Goal: Information Seeking & Learning: Learn about a topic

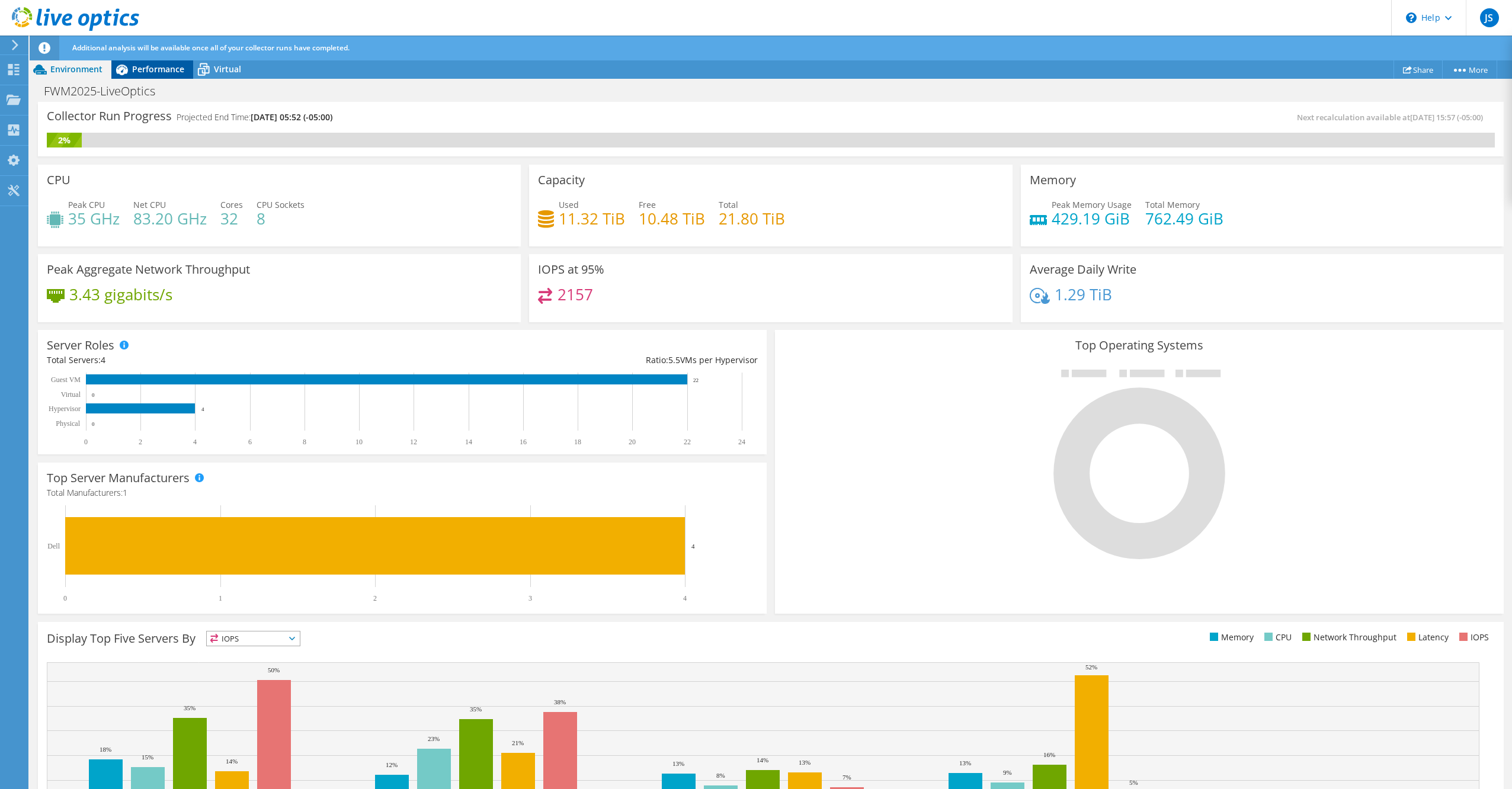
click at [145, 70] on span "Performance" at bounding box center [158, 69] width 52 height 12
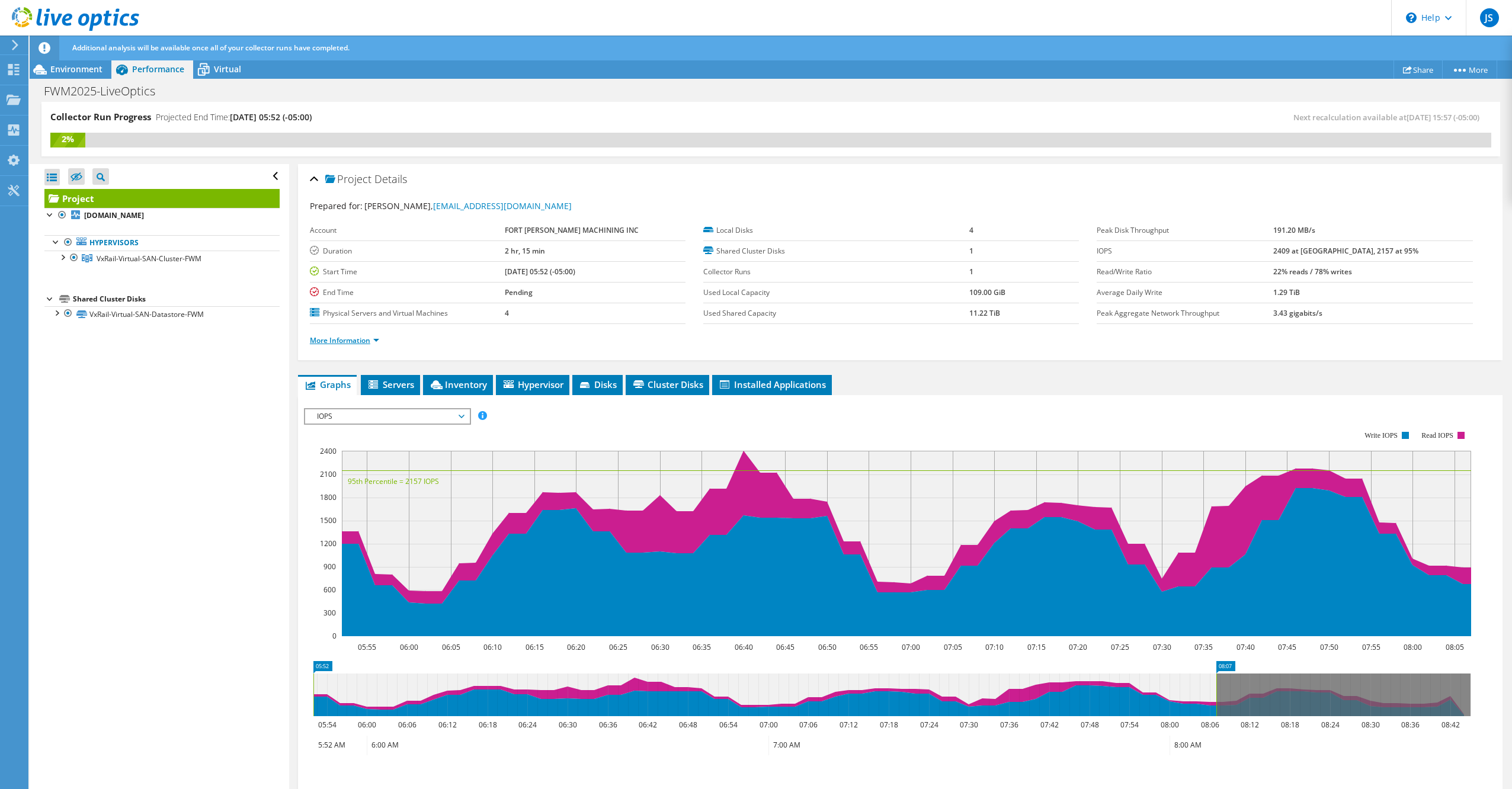
click at [355, 340] on link "More Information" at bounding box center [344, 340] width 69 height 10
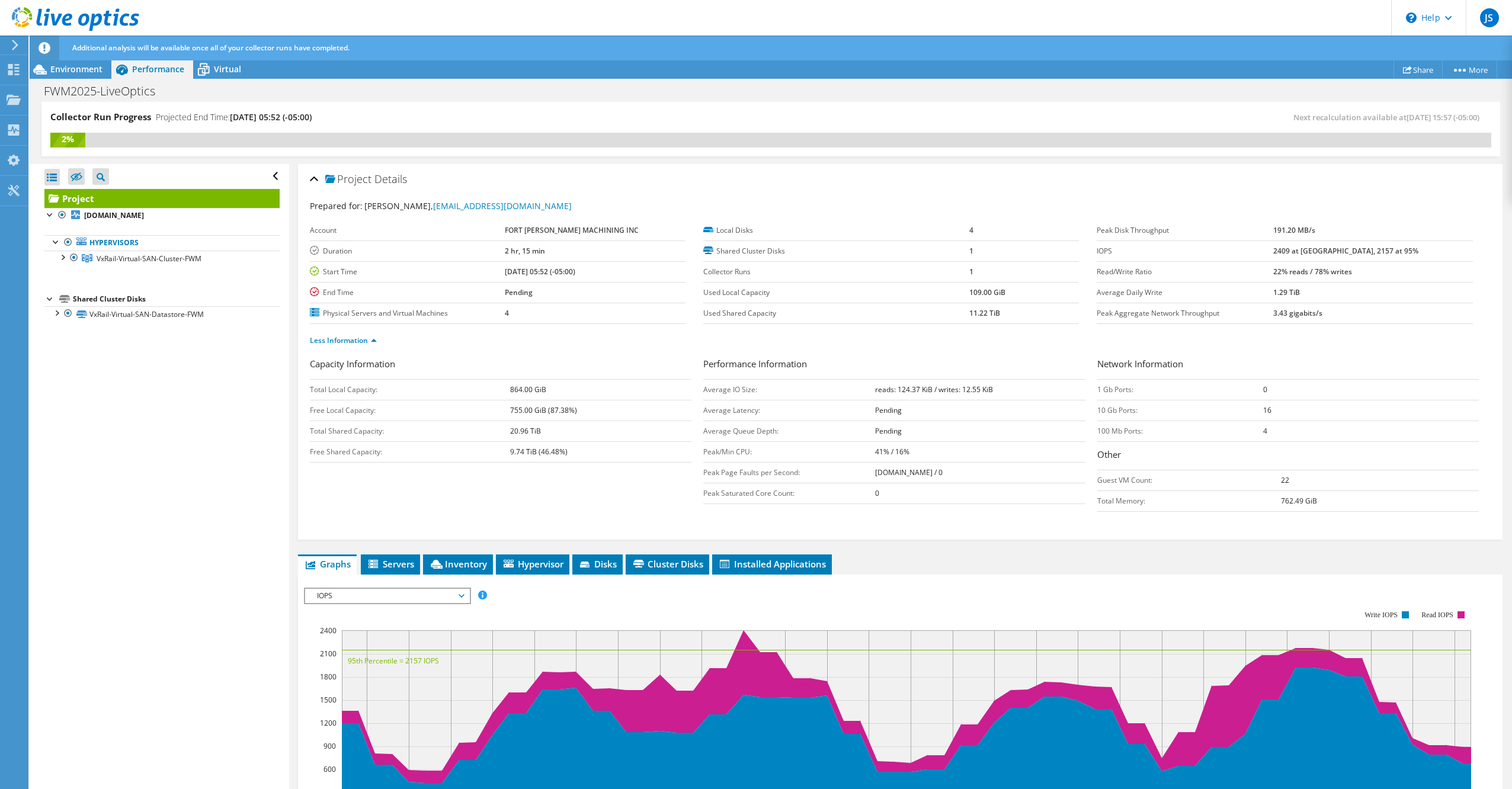
click at [782, 549] on div "Project Details Prepared for: Joseph Spradlin, JSPRADLIN@FWMACHINING.COM Accoun…" at bounding box center [900, 619] width 1222 height 910
click at [782, 555] on li "Installed Applications" at bounding box center [771, 565] width 119 height 20
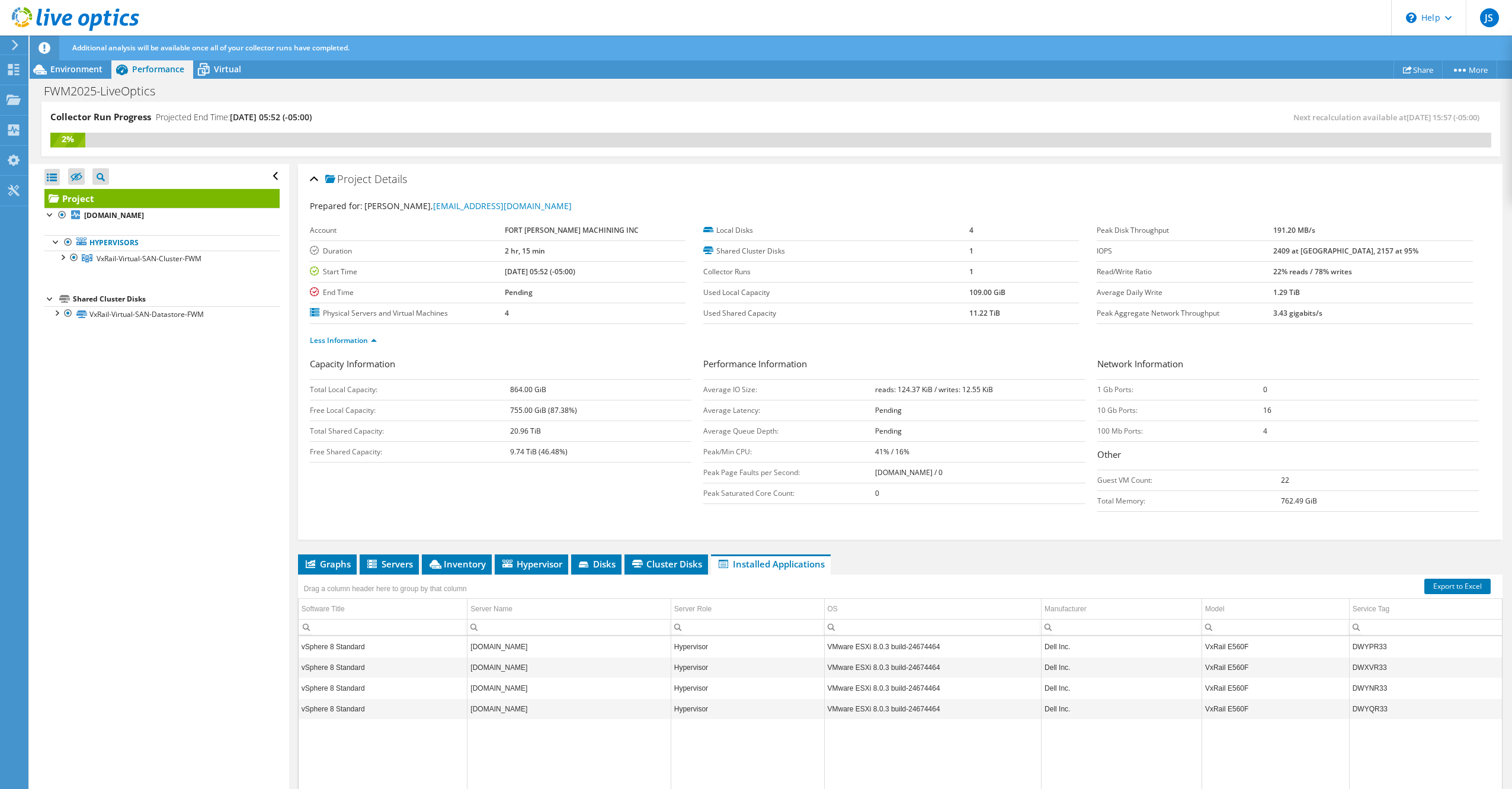
scroll to position [77, 0]
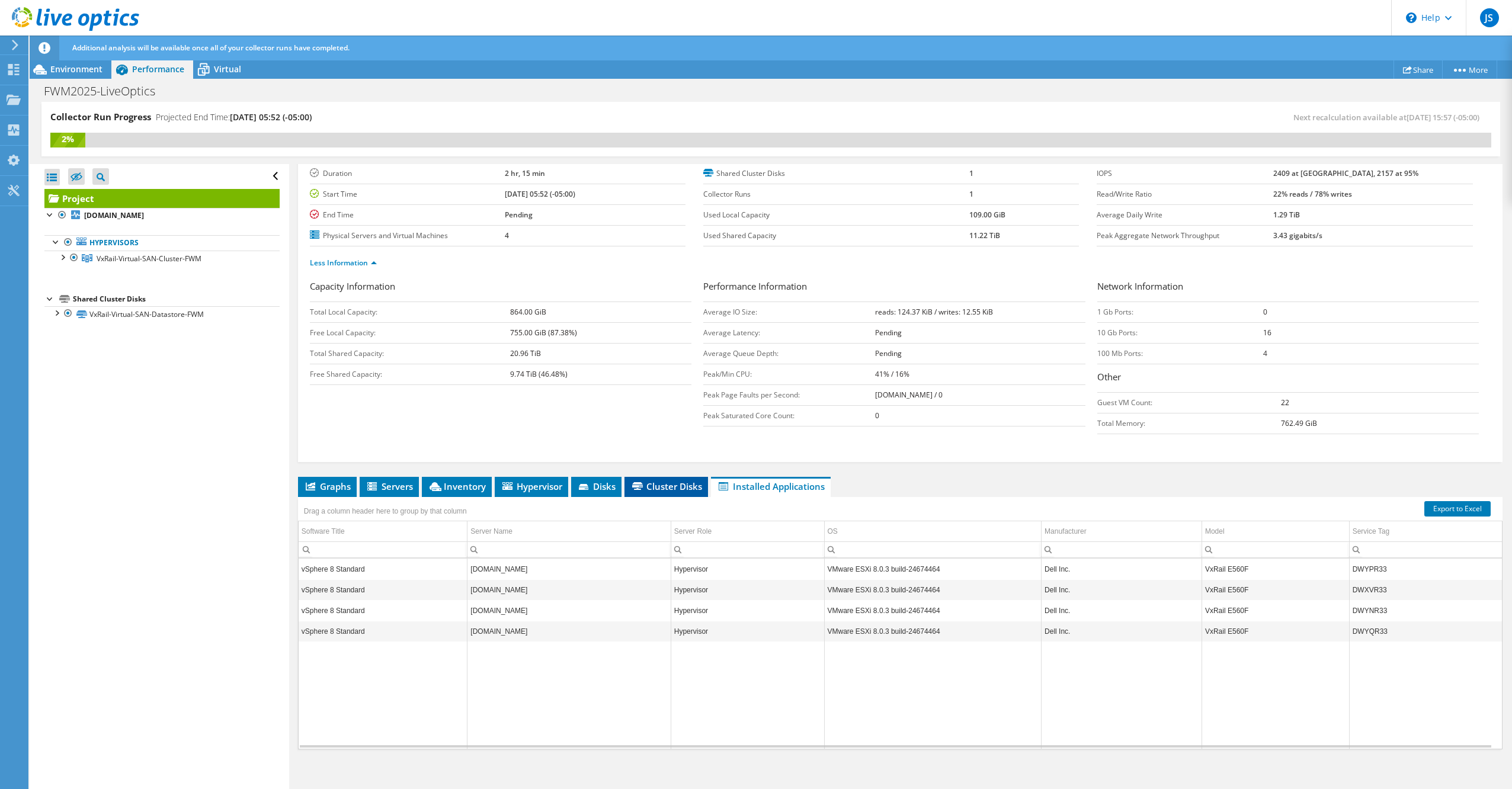
click at [660, 486] on span "Cluster Disks" at bounding box center [666, 486] width 72 height 12
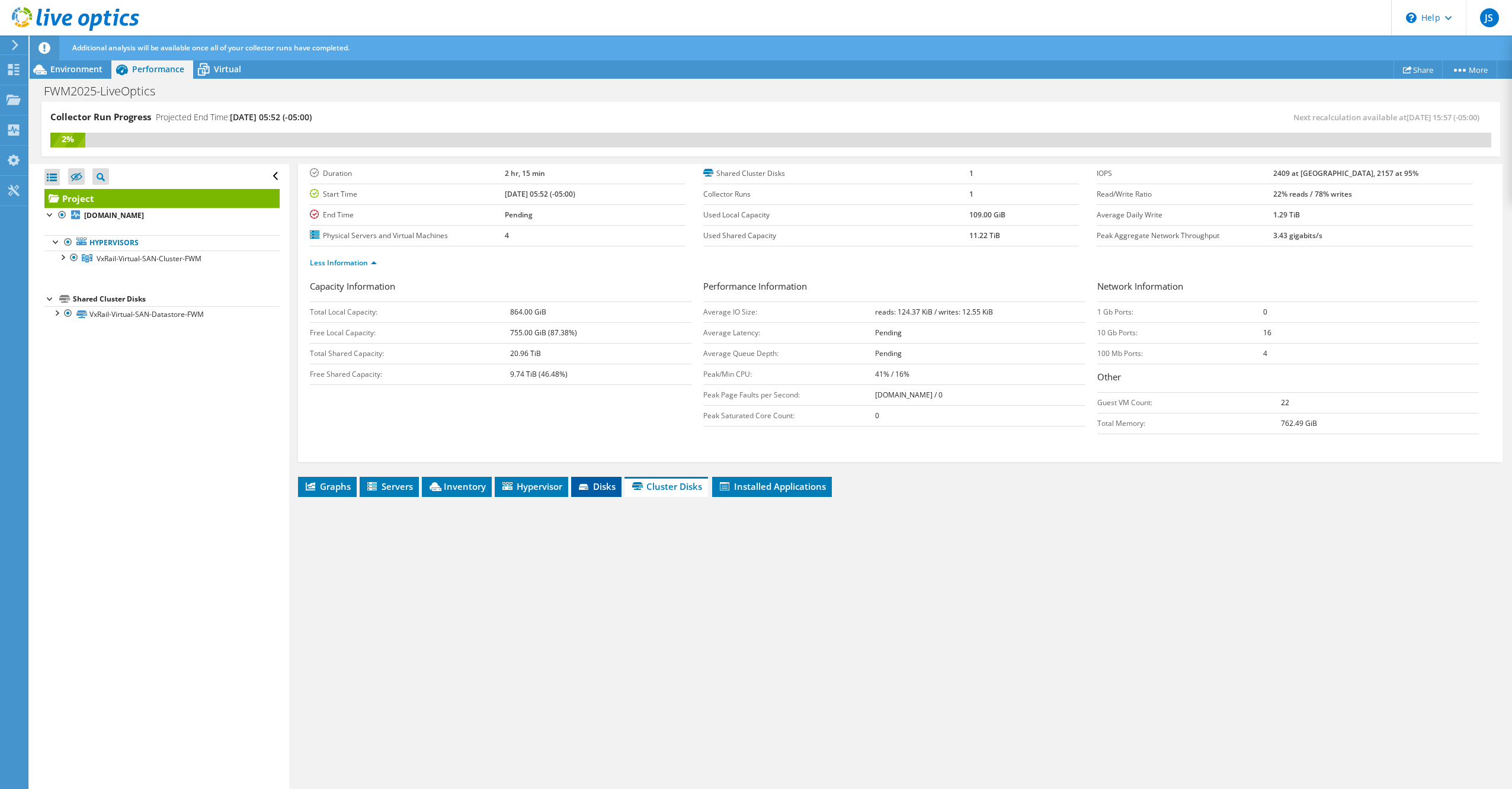
click at [597, 480] on span "Disks" at bounding box center [596, 486] width 39 height 12
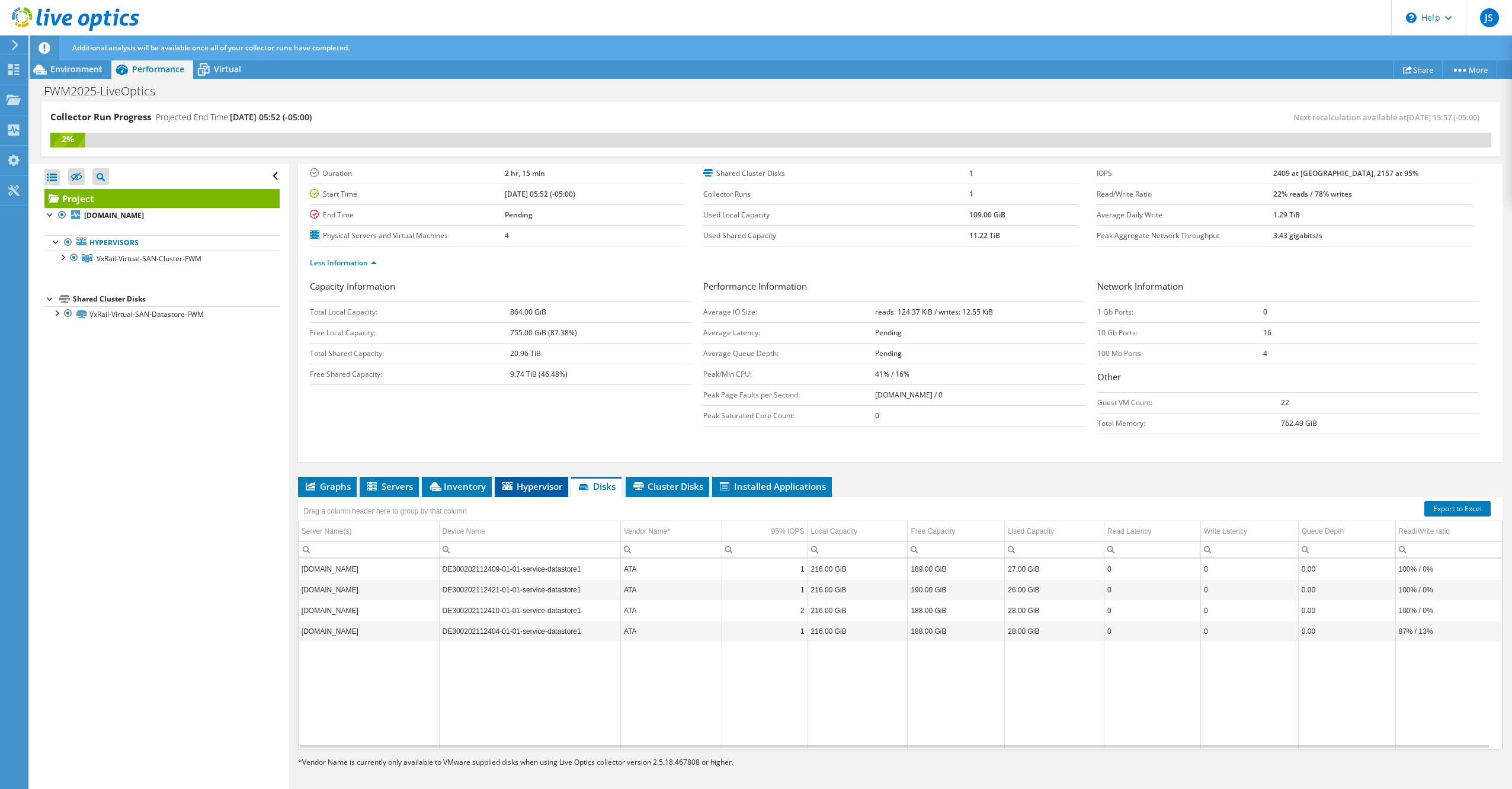
click at [522, 482] on span "Hypervisor" at bounding box center [532, 486] width 62 height 12
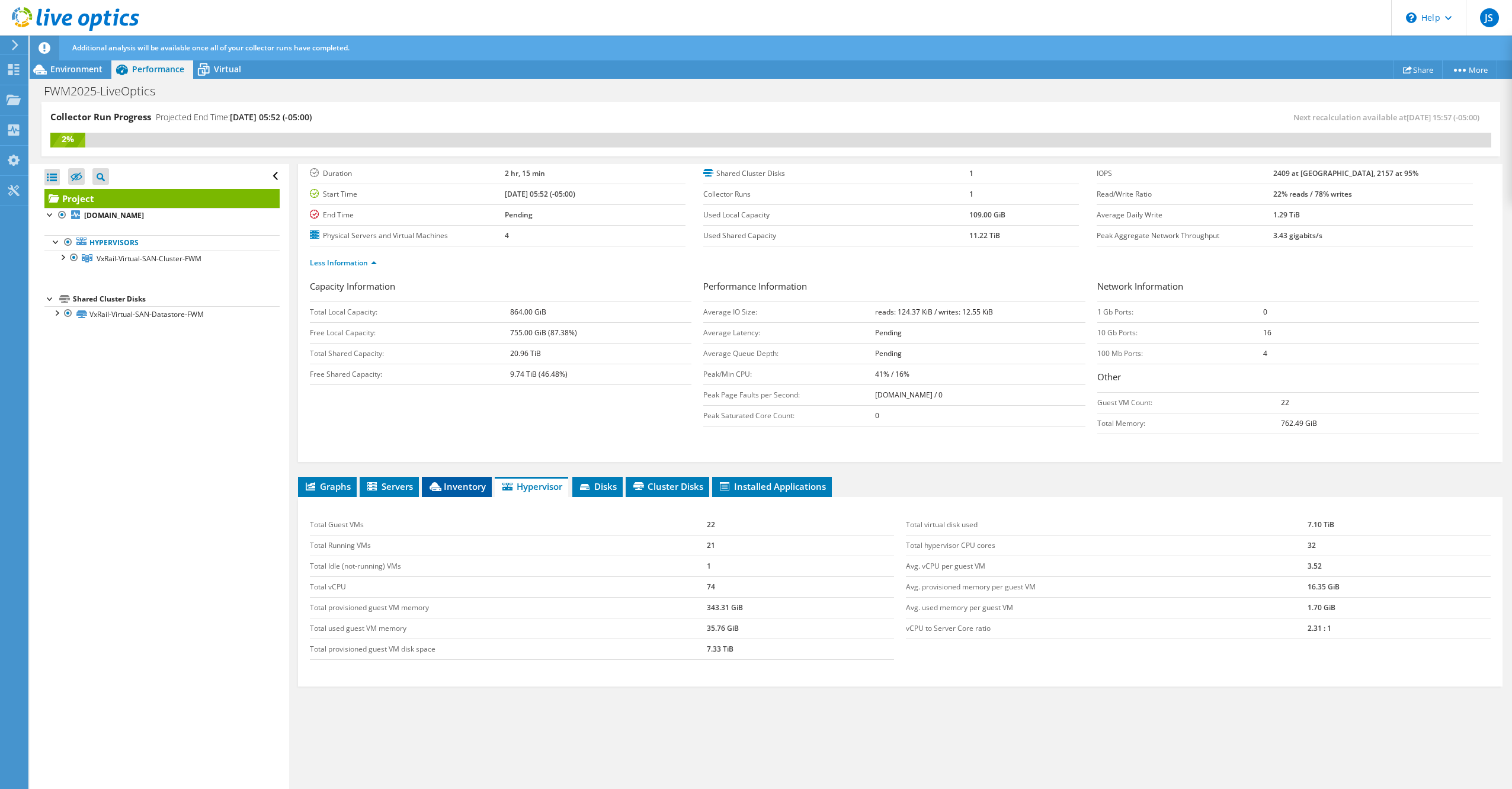
click at [471, 483] on span "Inventory" at bounding box center [456, 486] width 58 height 12
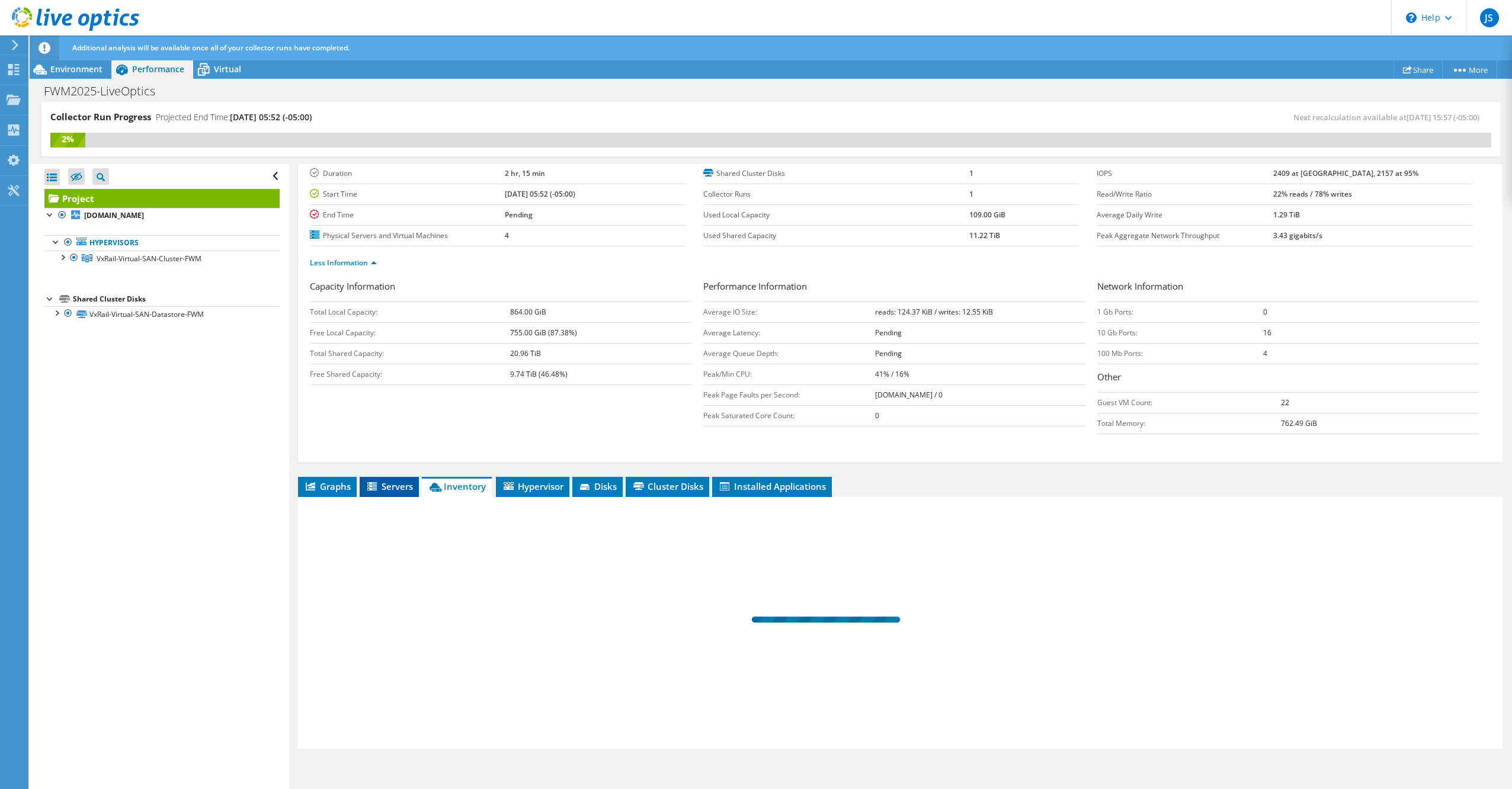
click at [386, 480] on span "Servers" at bounding box center [389, 486] width 48 height 12
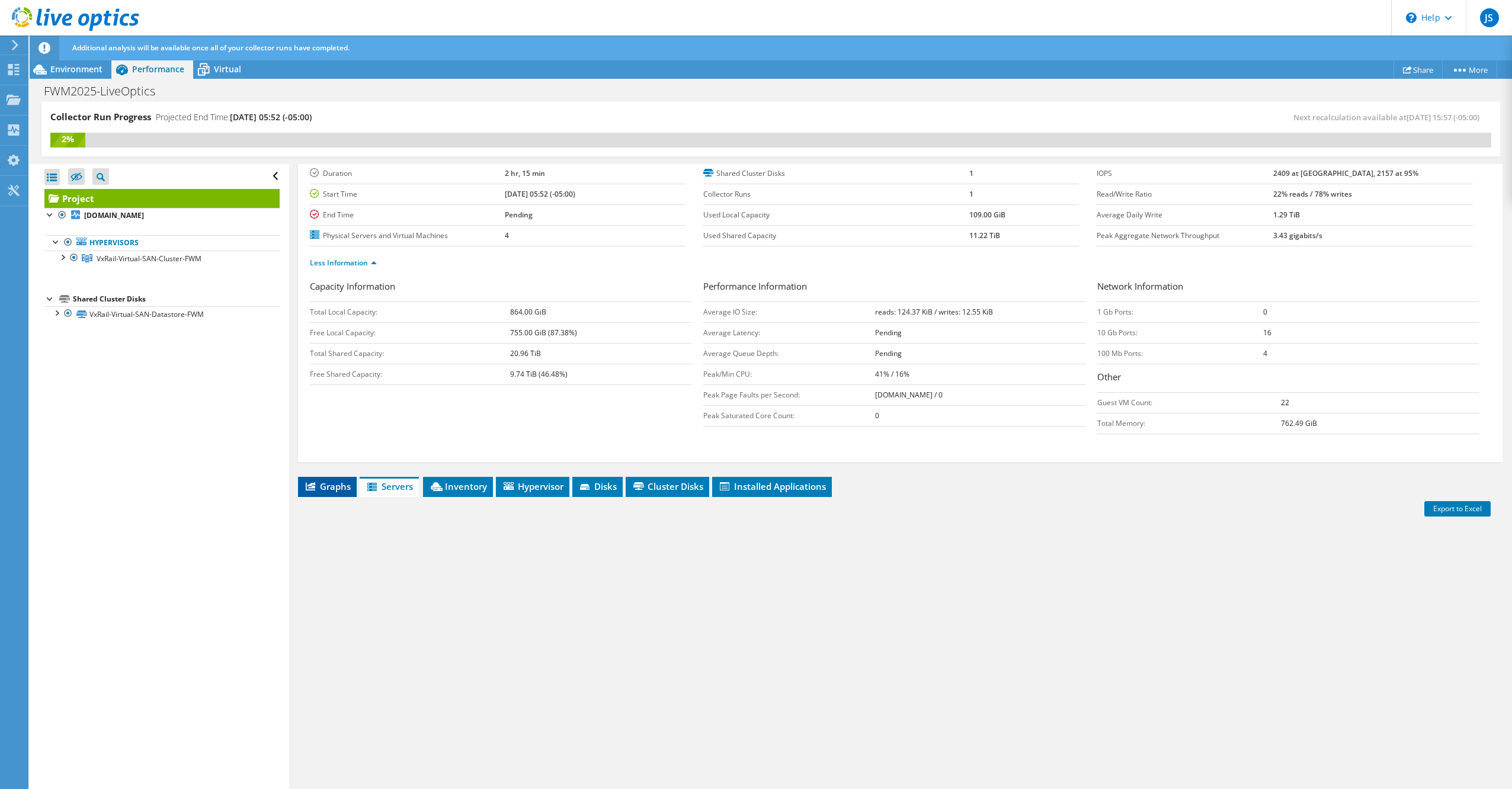
click at [308, 482] on icon at bounding box center [311, 486] width 10 height 8
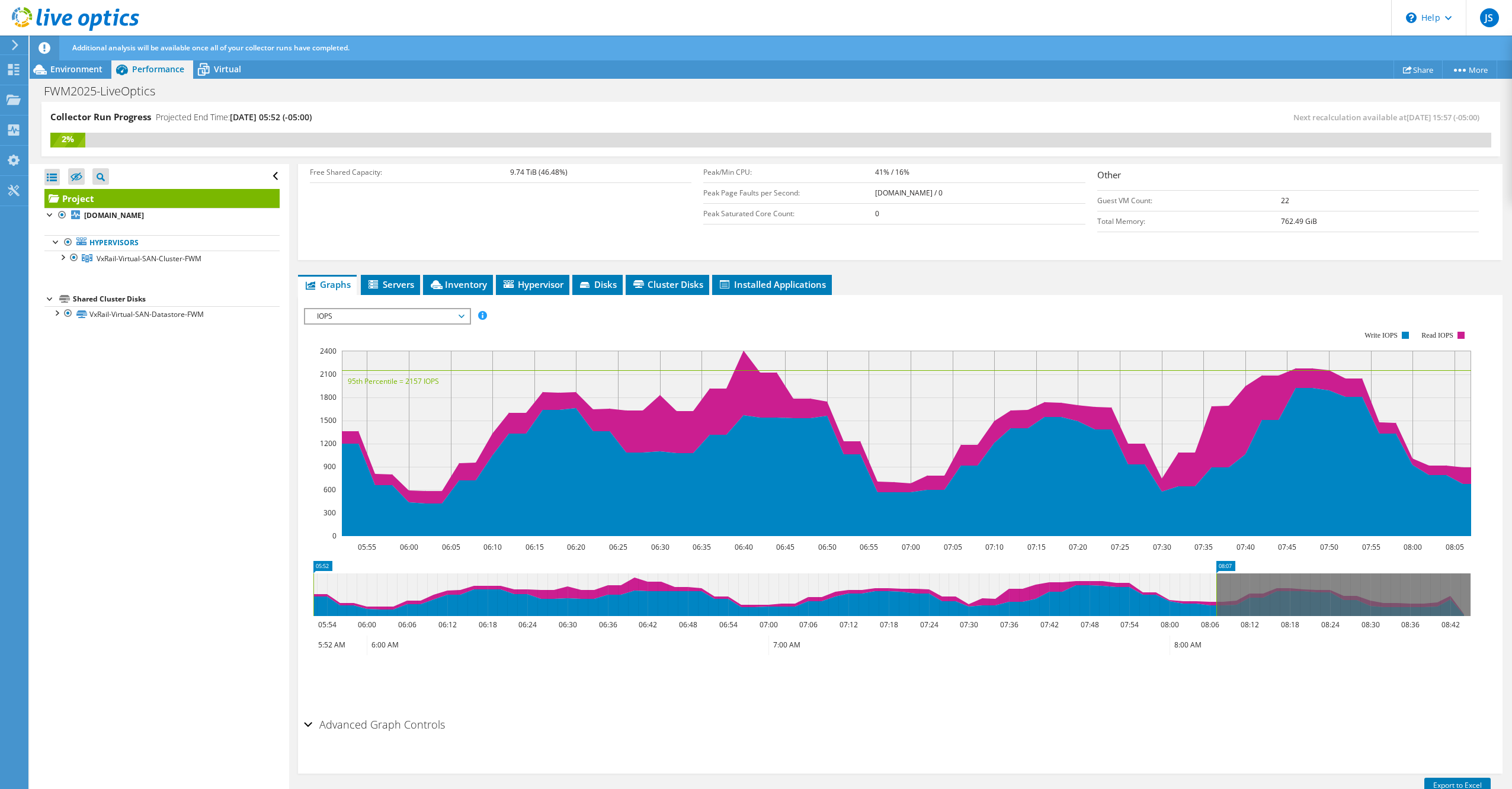
scroll to position [373, 0]
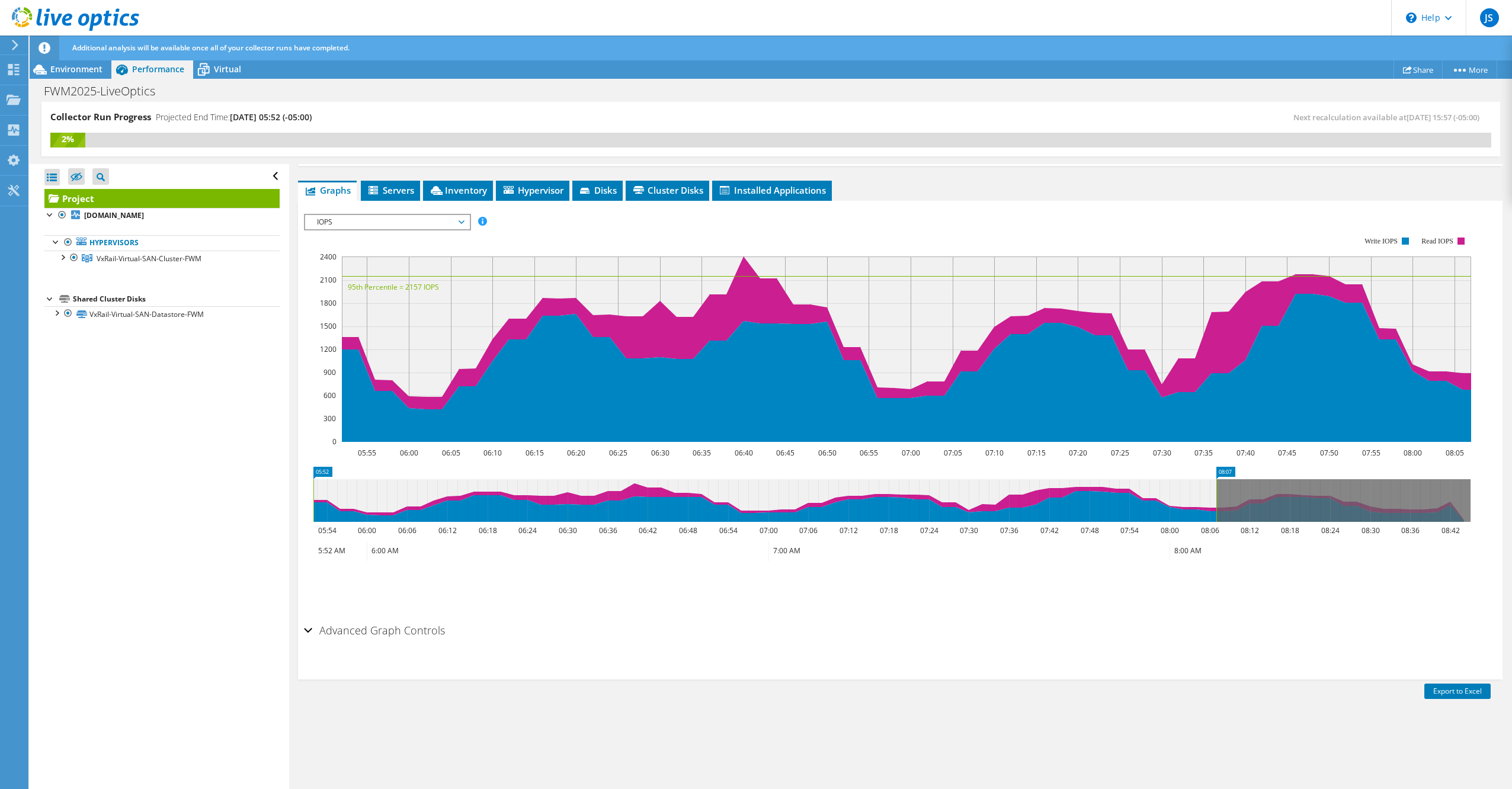
click at [374, 627] on h2 "Advanced Graph Controls" at bounding box center [374, 630] width 141 height 23
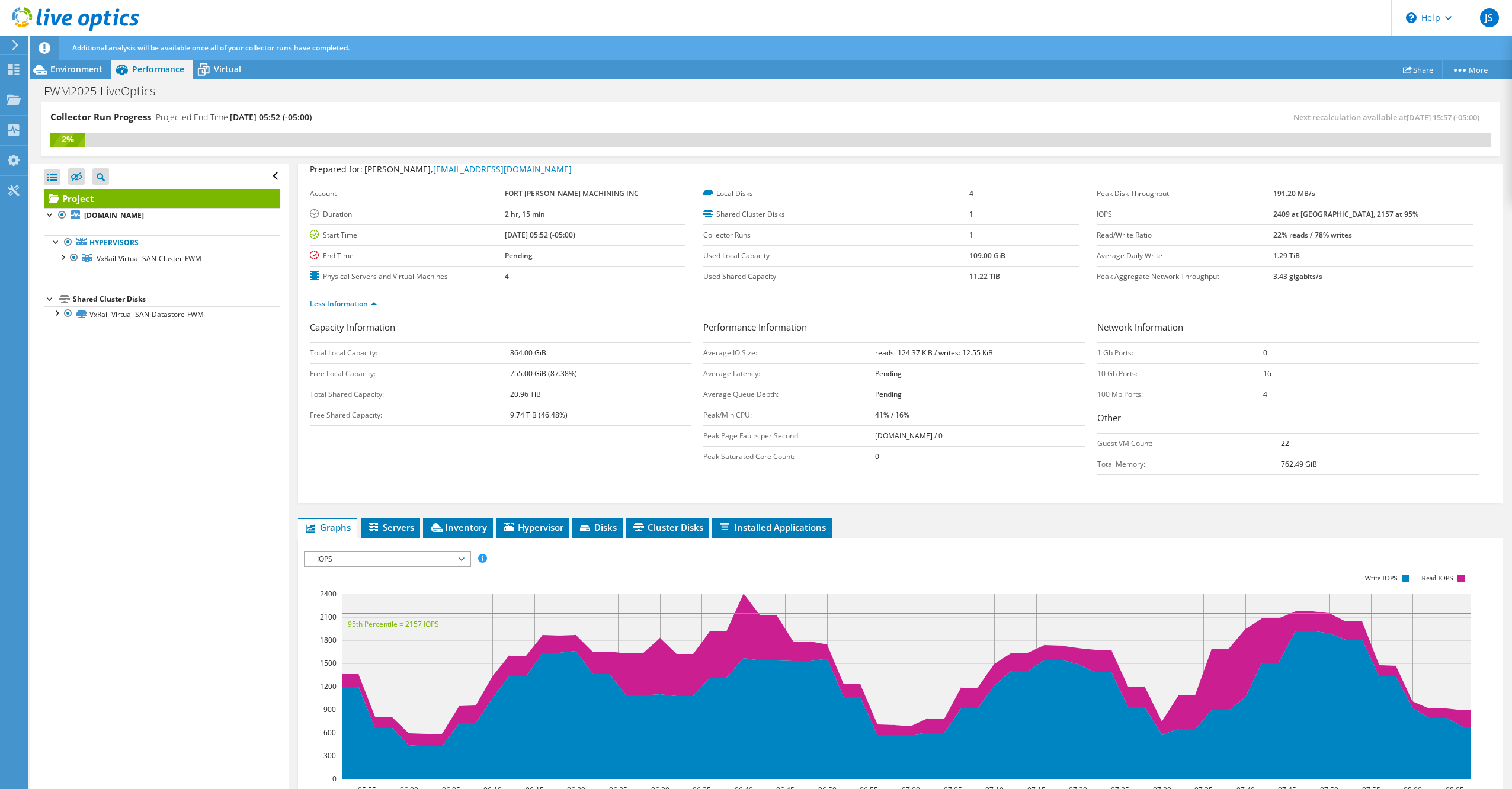
scroll to position [0, 0]
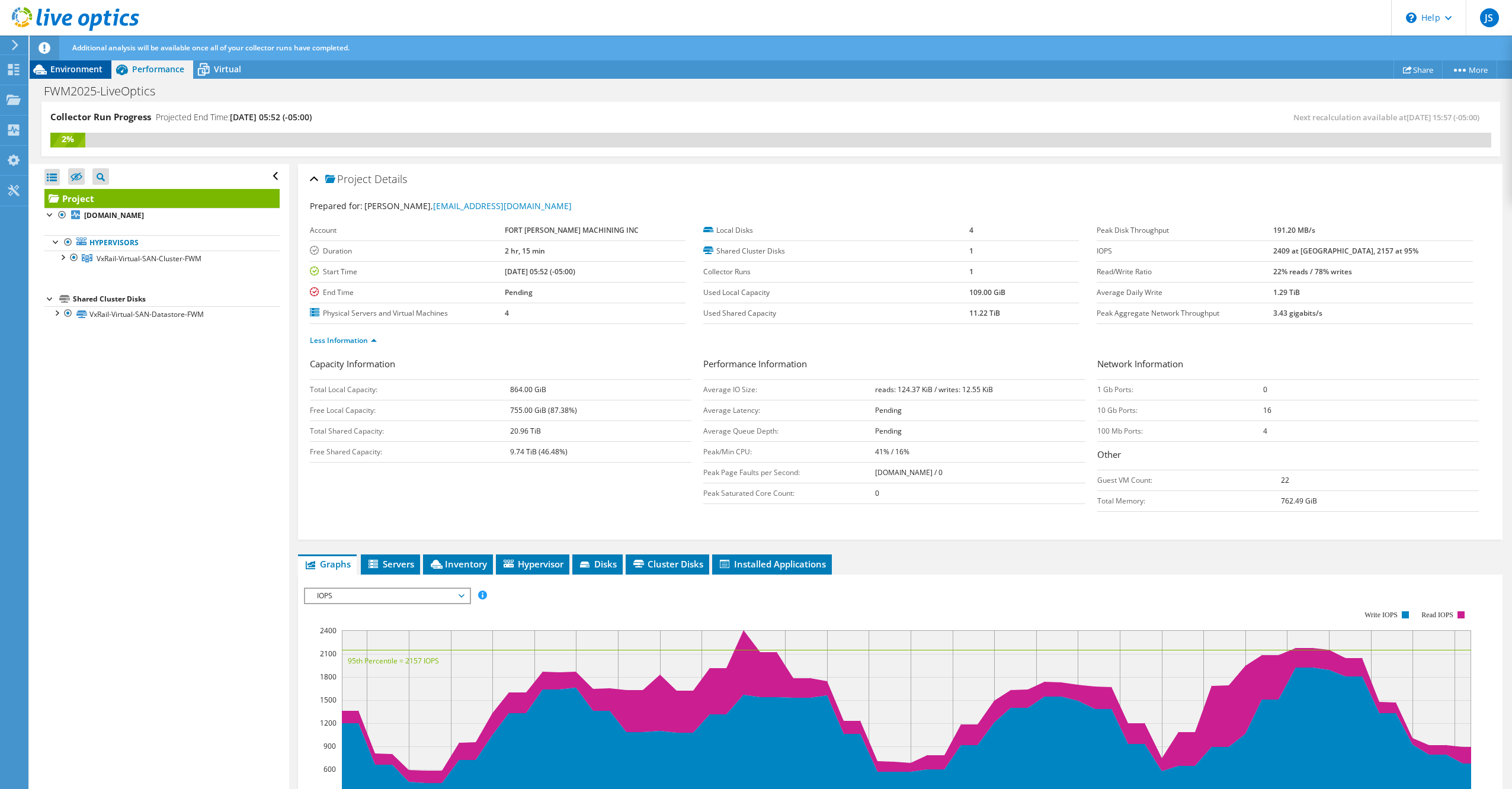
click at [84, 77] on div "Environment" at bounding box center [70, 69] width 82 height 19
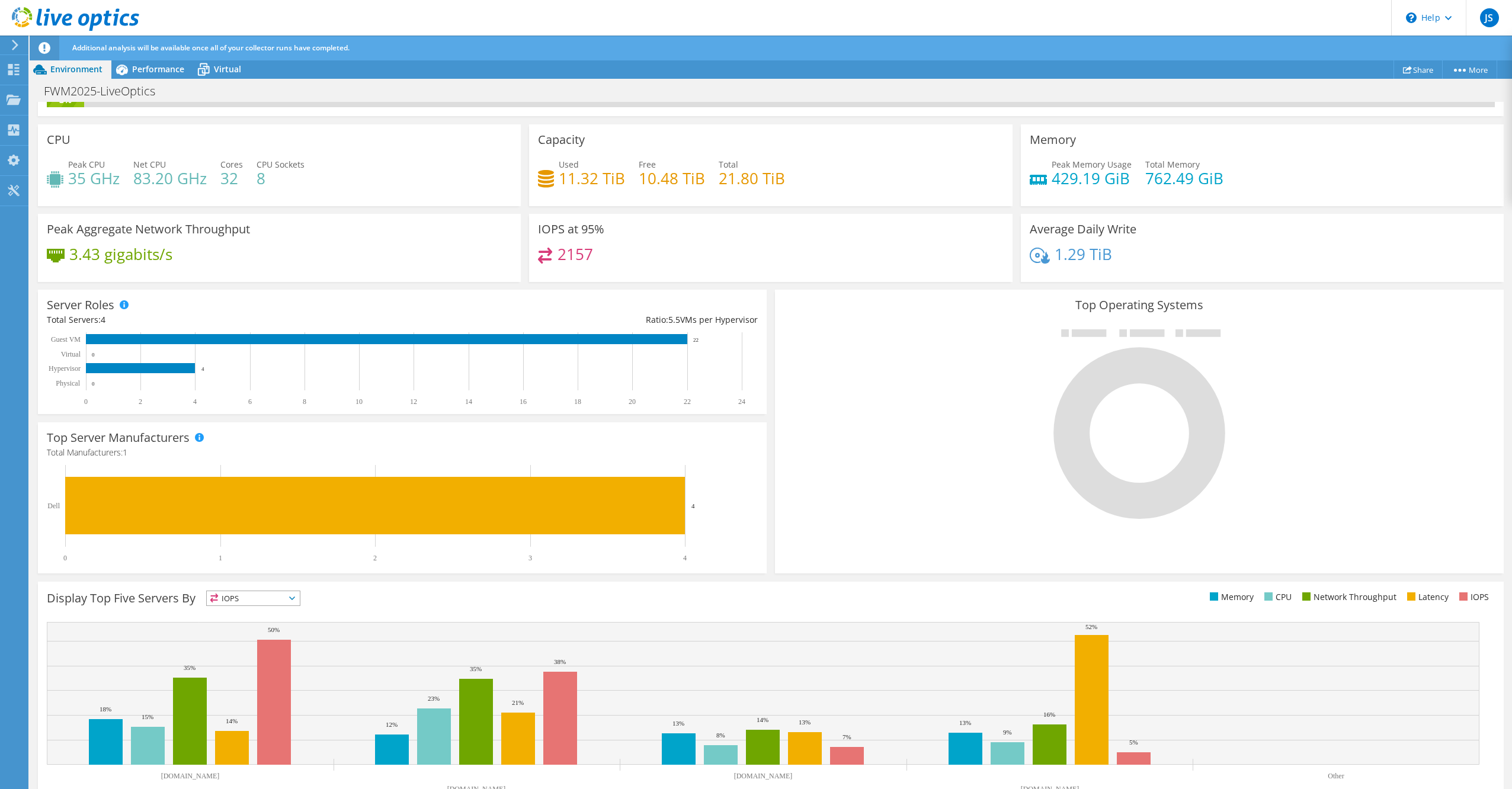
scroll to position [71, 0]
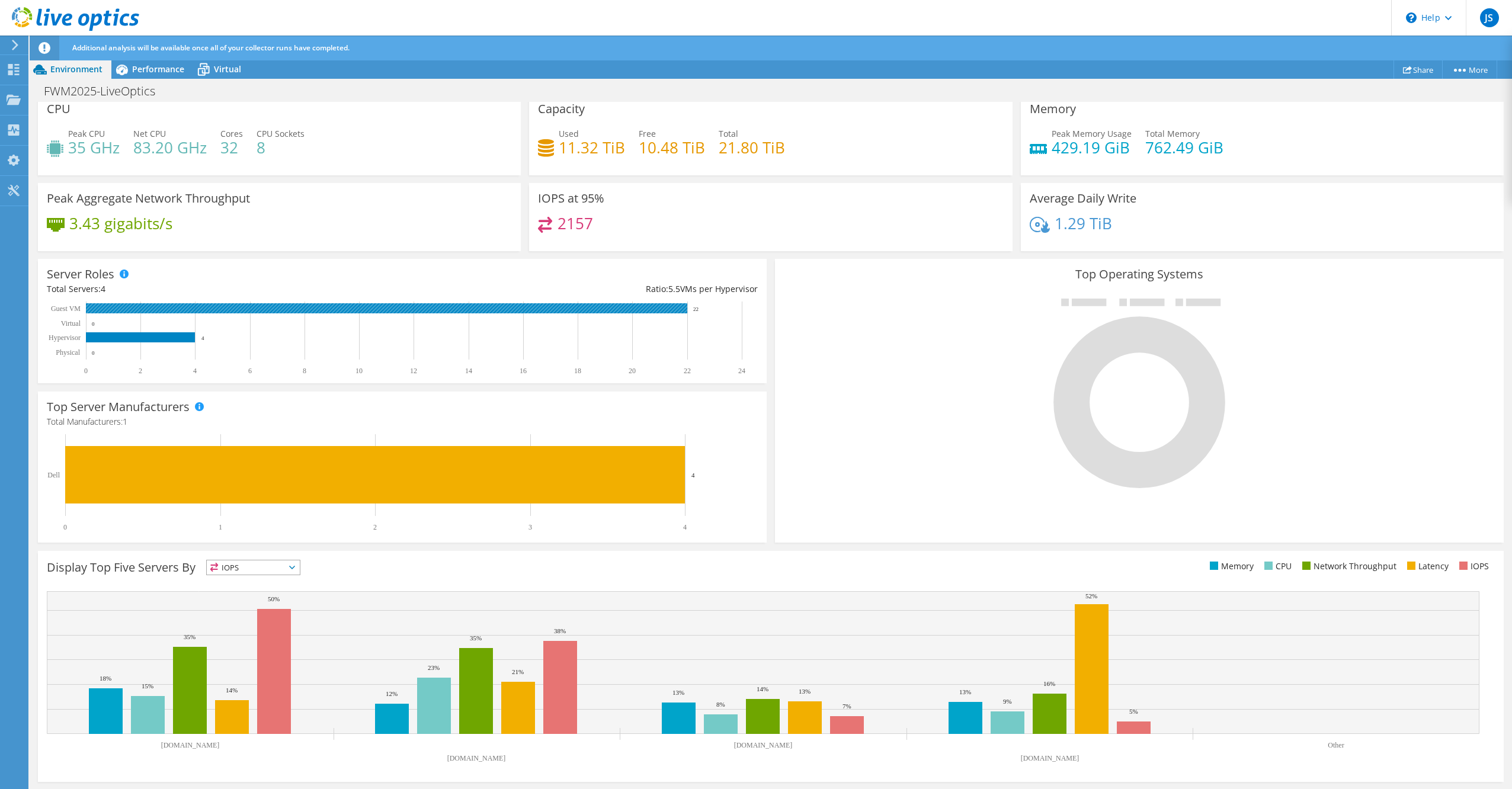
click at [152, 308] on rect at bounding box center [387, 308] width 602 height 10
click at [148, 69] on span "Performance" at bounding box center [158, 69] width 52 height 12
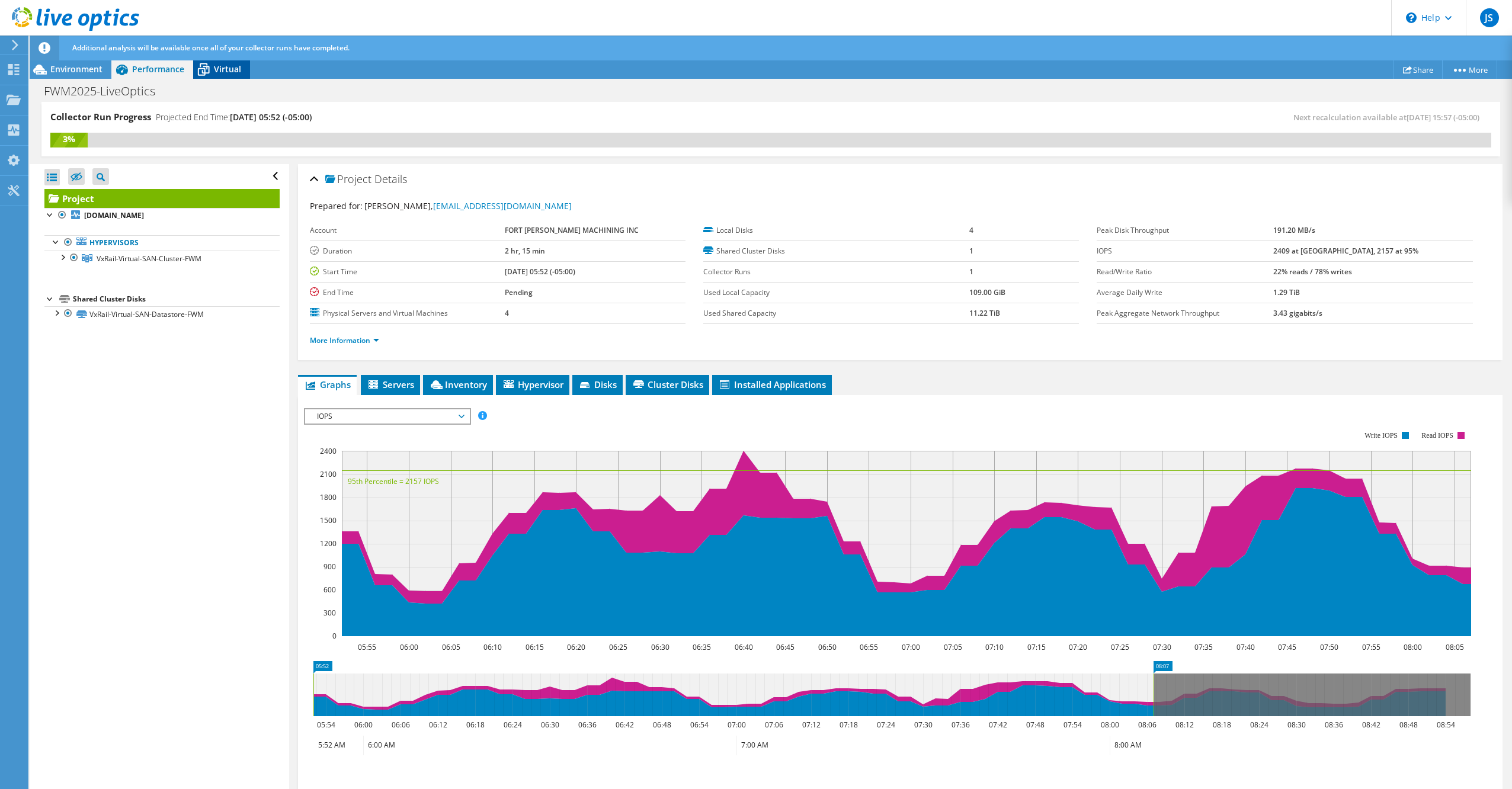
click at [210, 65] on icon at bounding box center [203, 69] width 21 height 21
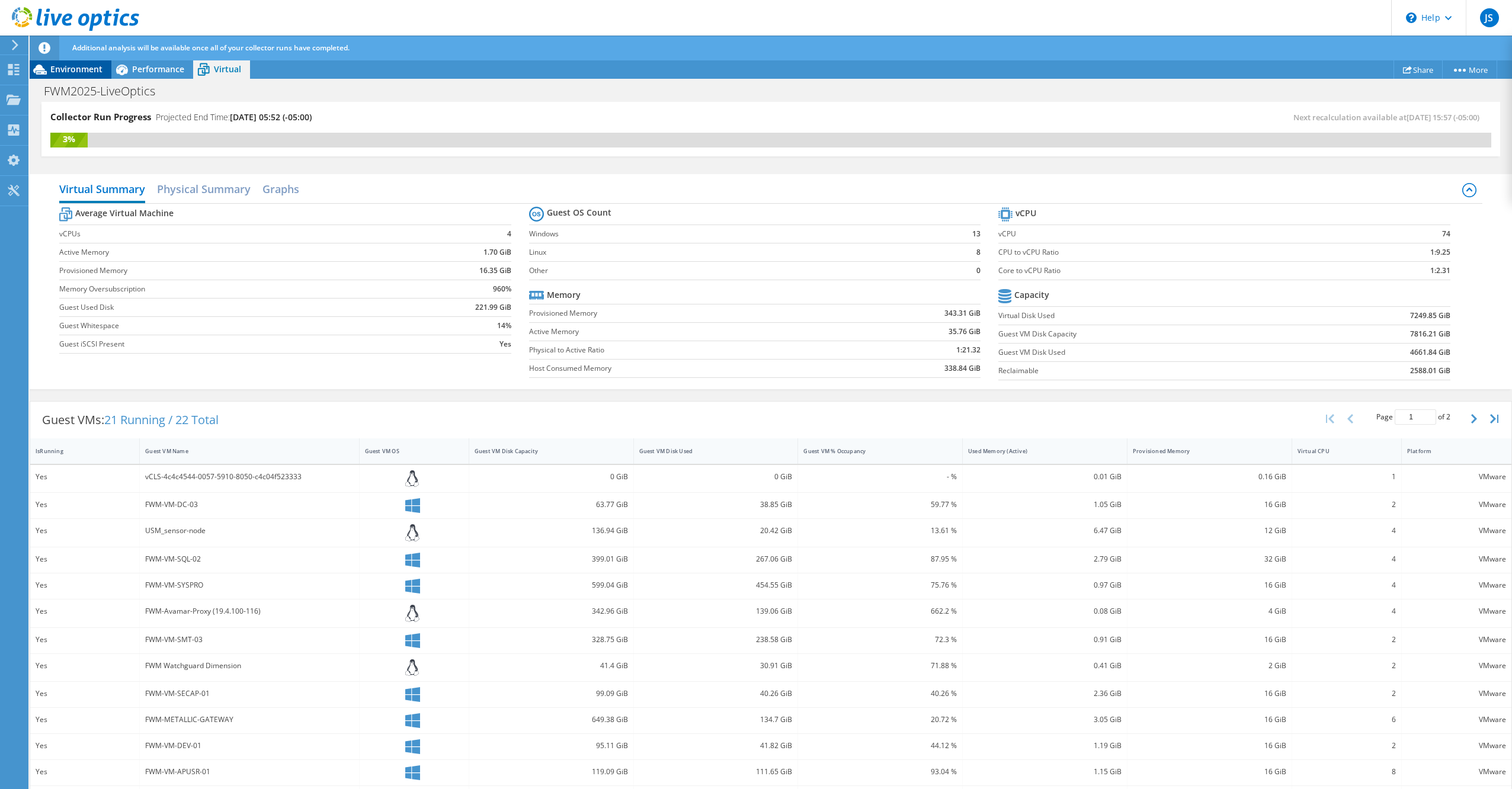
click at [81, 72] on span "Environment" at bounding box center [76, 69] width 52 height 12
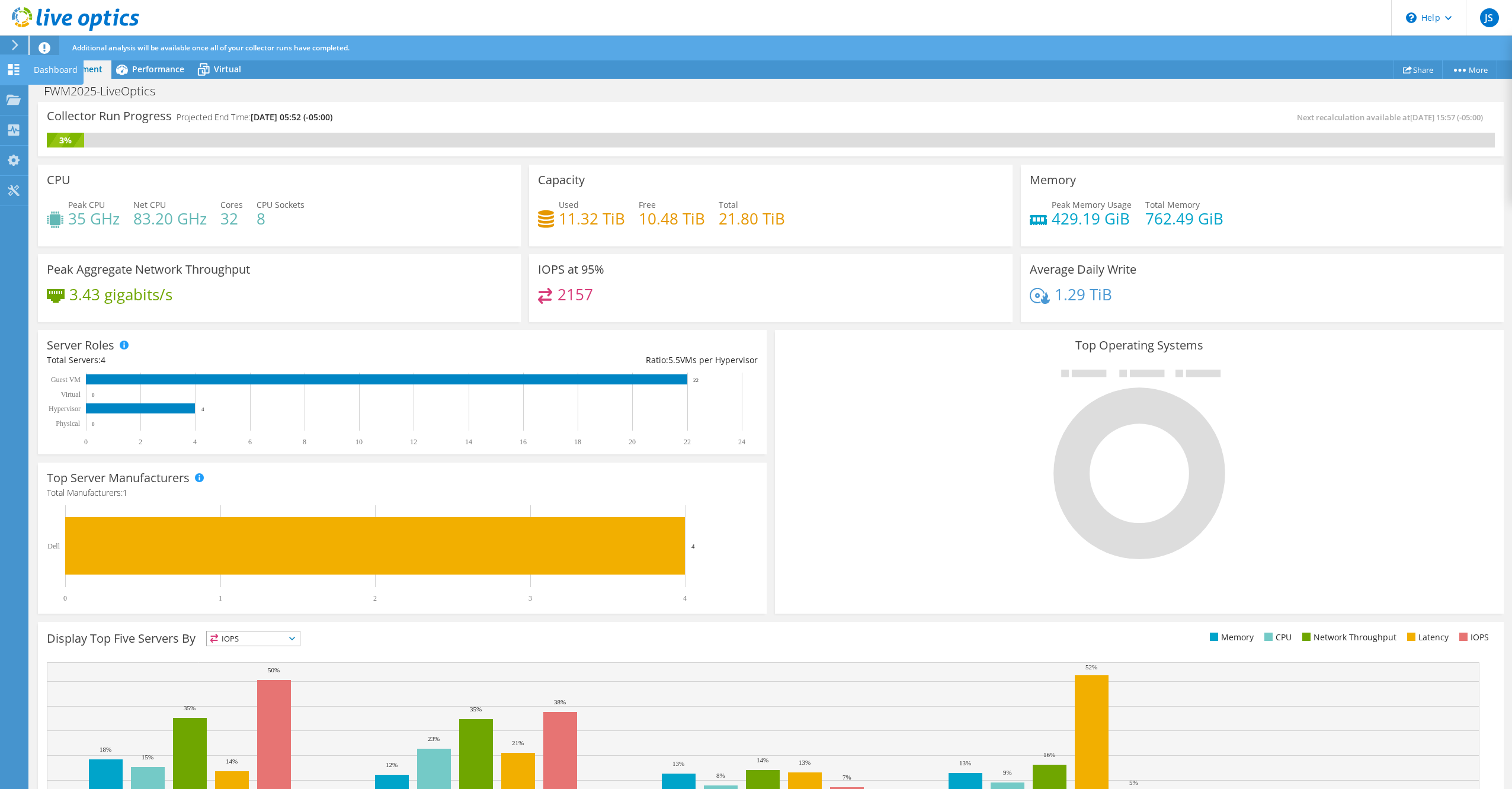
click at [40, 64] on div "Dashboard" at bounding box center [56, 69] width 56 height 30
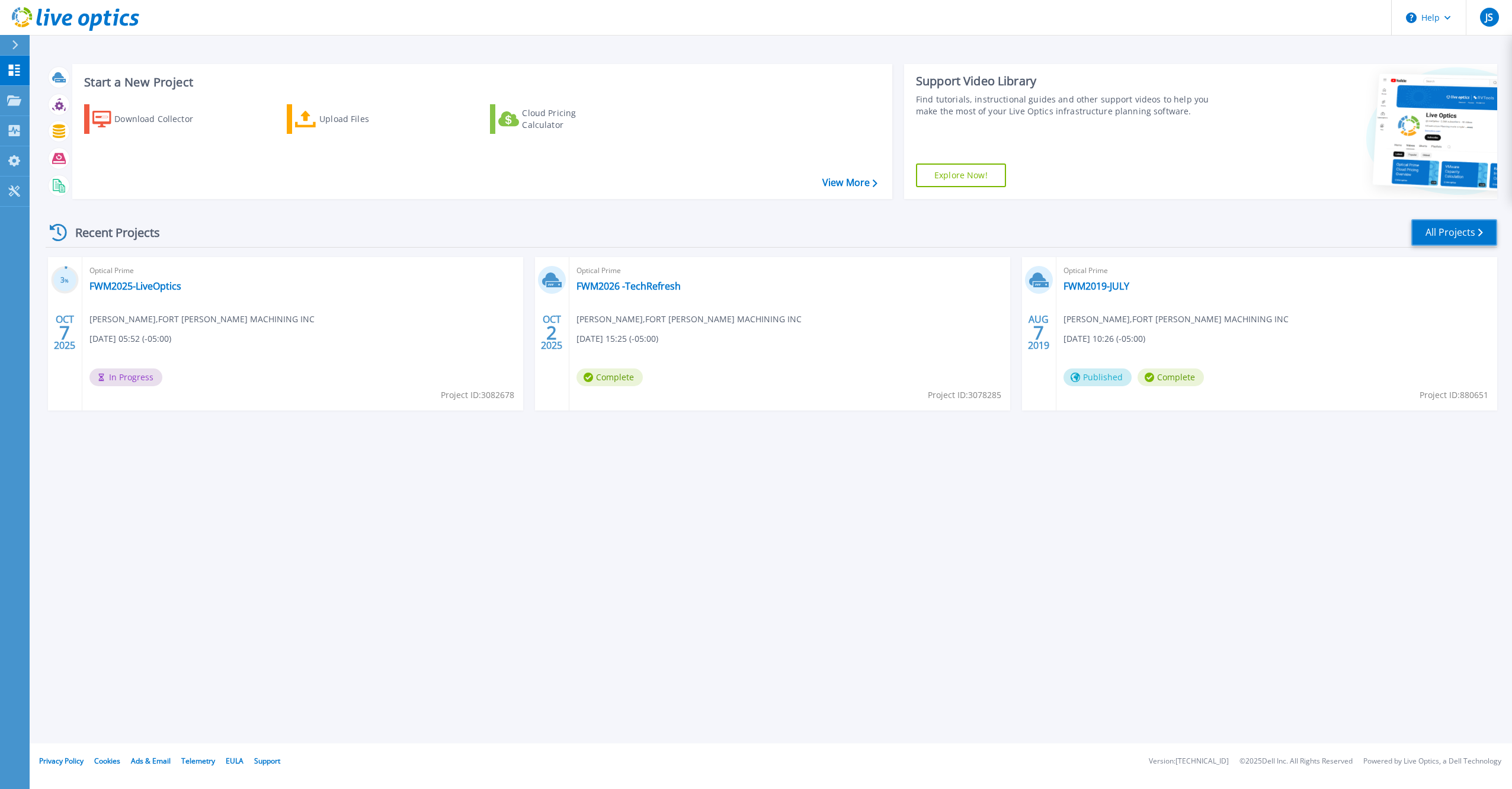
click at [1459, 225] on link "All Projects" at bounding box center [1455, 232] width 86 height 27
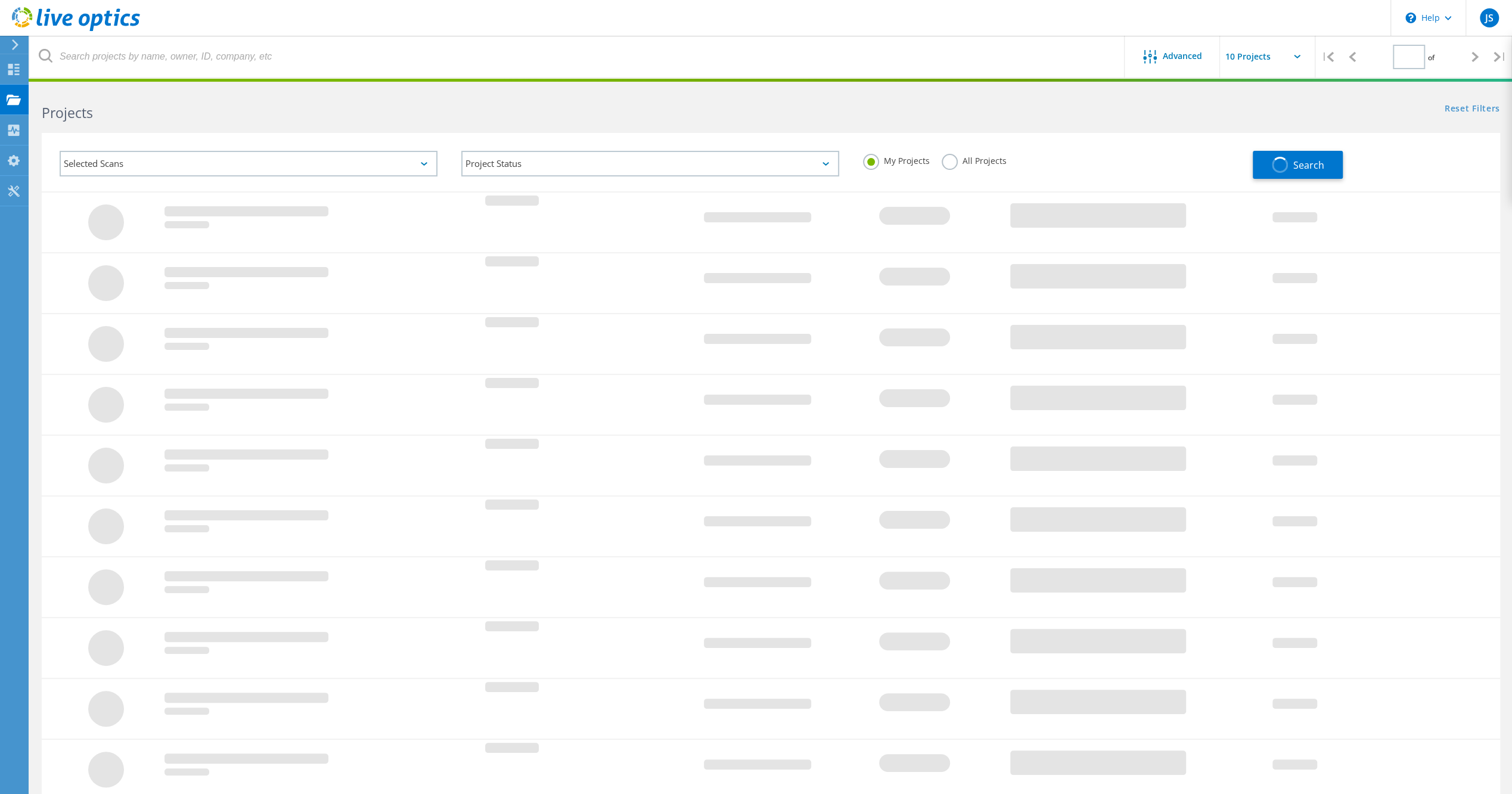
type input "1"
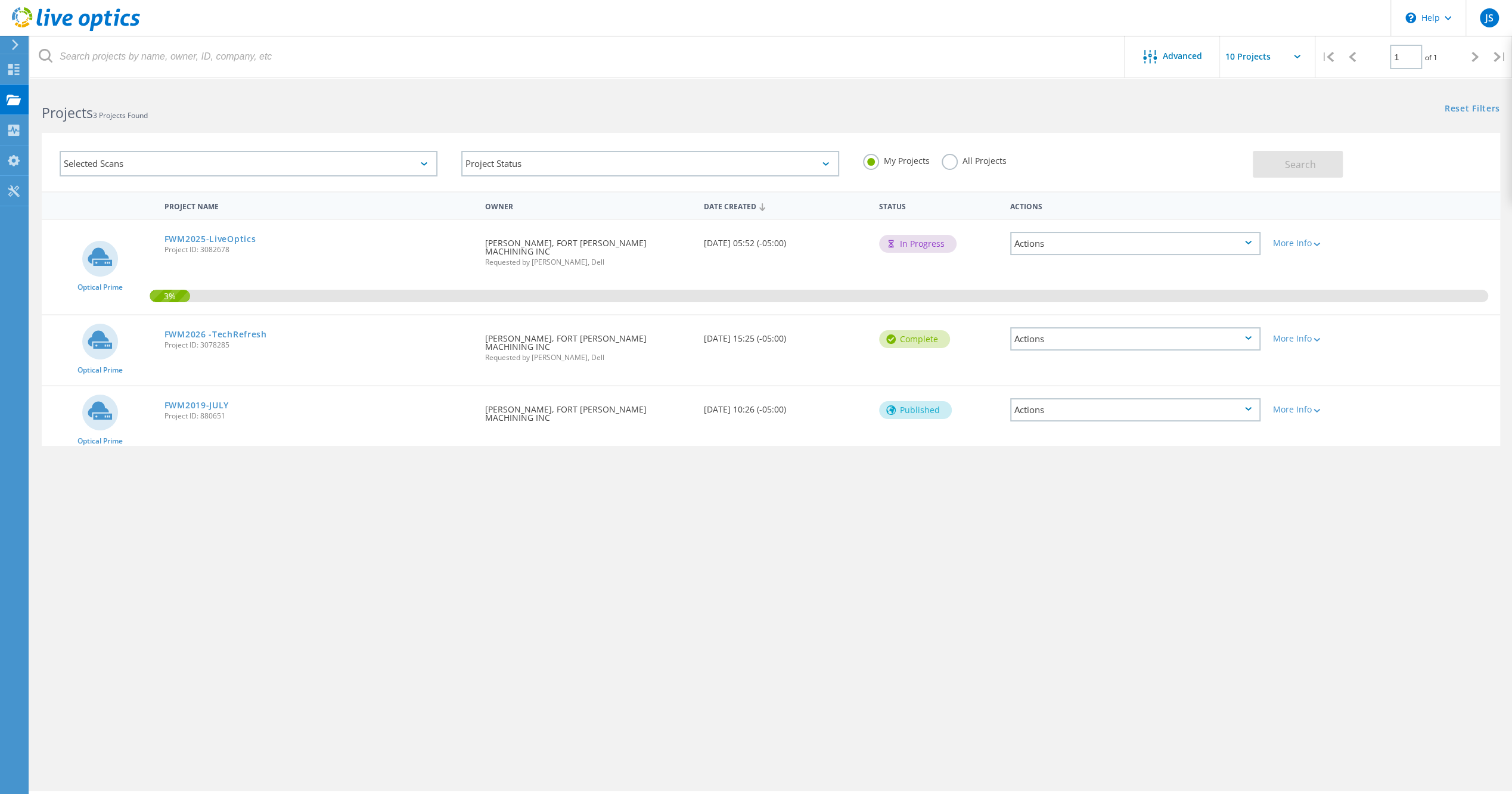
click at [1247, 398] on div "Actions" at bounding box center [1135, 410] width 250 height 23
click at [919, 461] on div "Project Name Owner Date Created Status Actions Optical Prime FWM2025-LiveOptics…" at bounding box center [770, 346] width 1459 height 310
click at [1302, 406] on div "More Info" at bounding box center [1325, 409] width 105 height 8
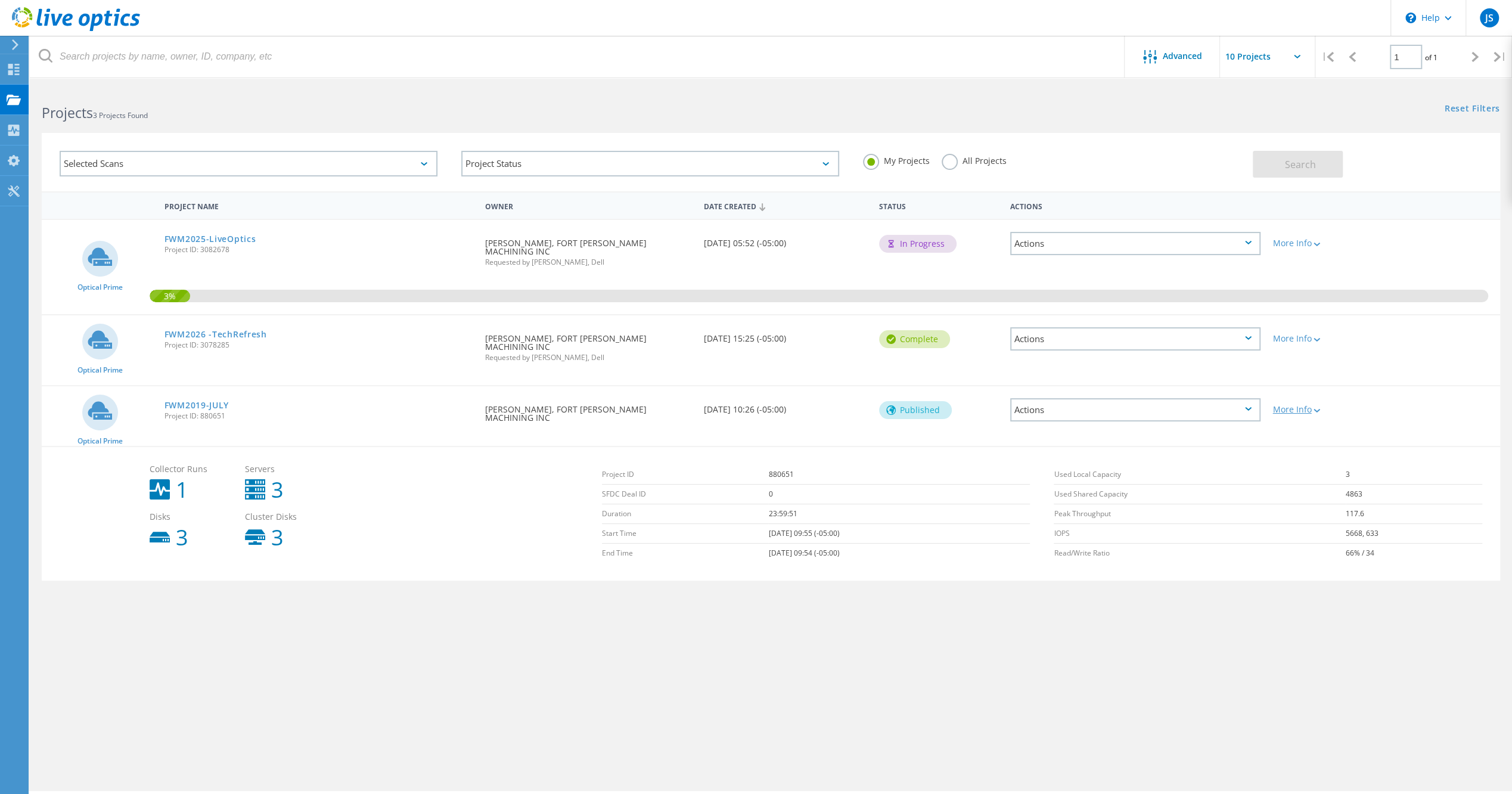
click at [1302, 406] on div "More Info" at bounding box center [1325, 409] width 105 height 8
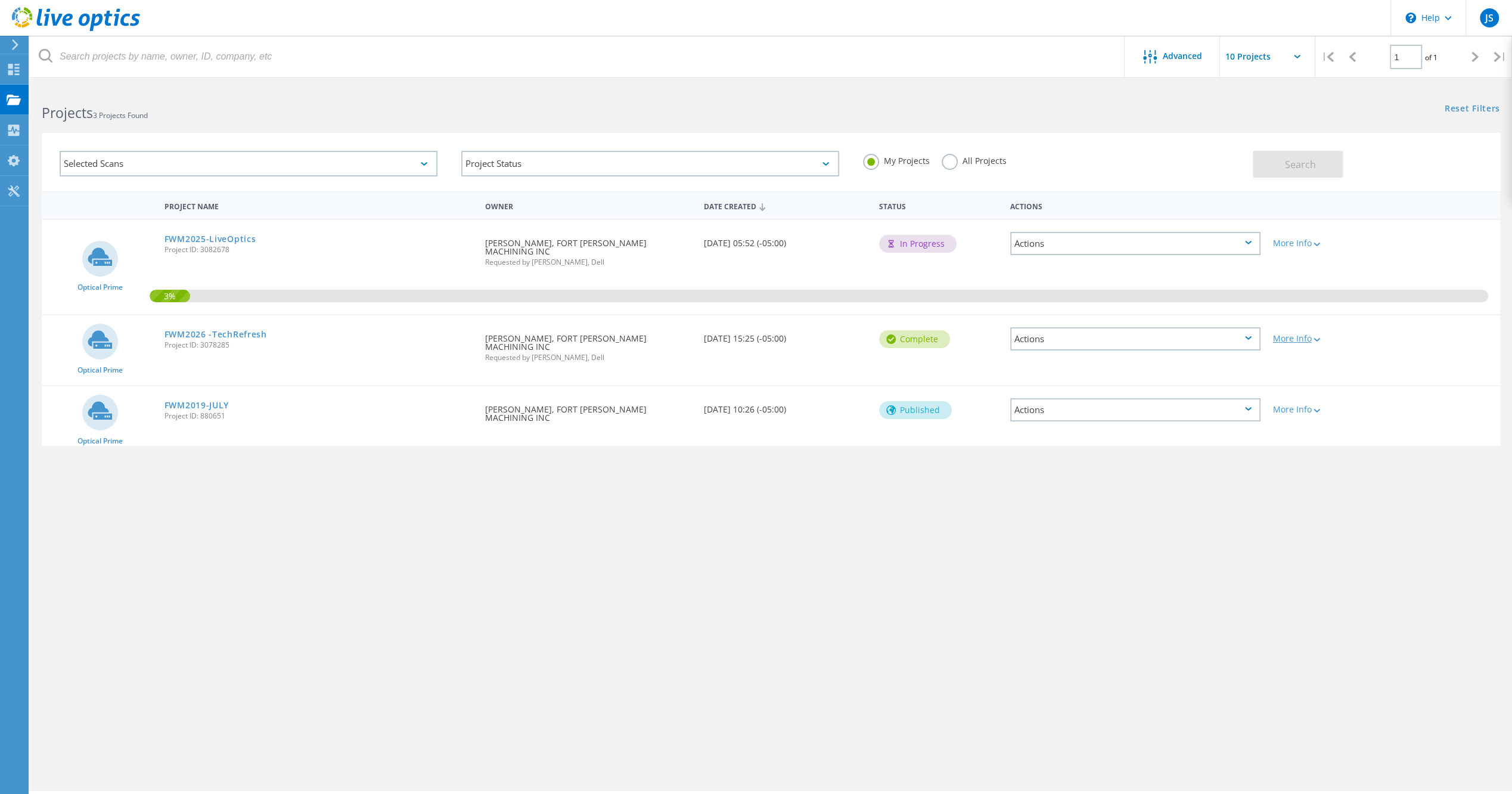
click at [1284, 334] on div "More Info" at bounding box center [1325, 338] width 105 height 8
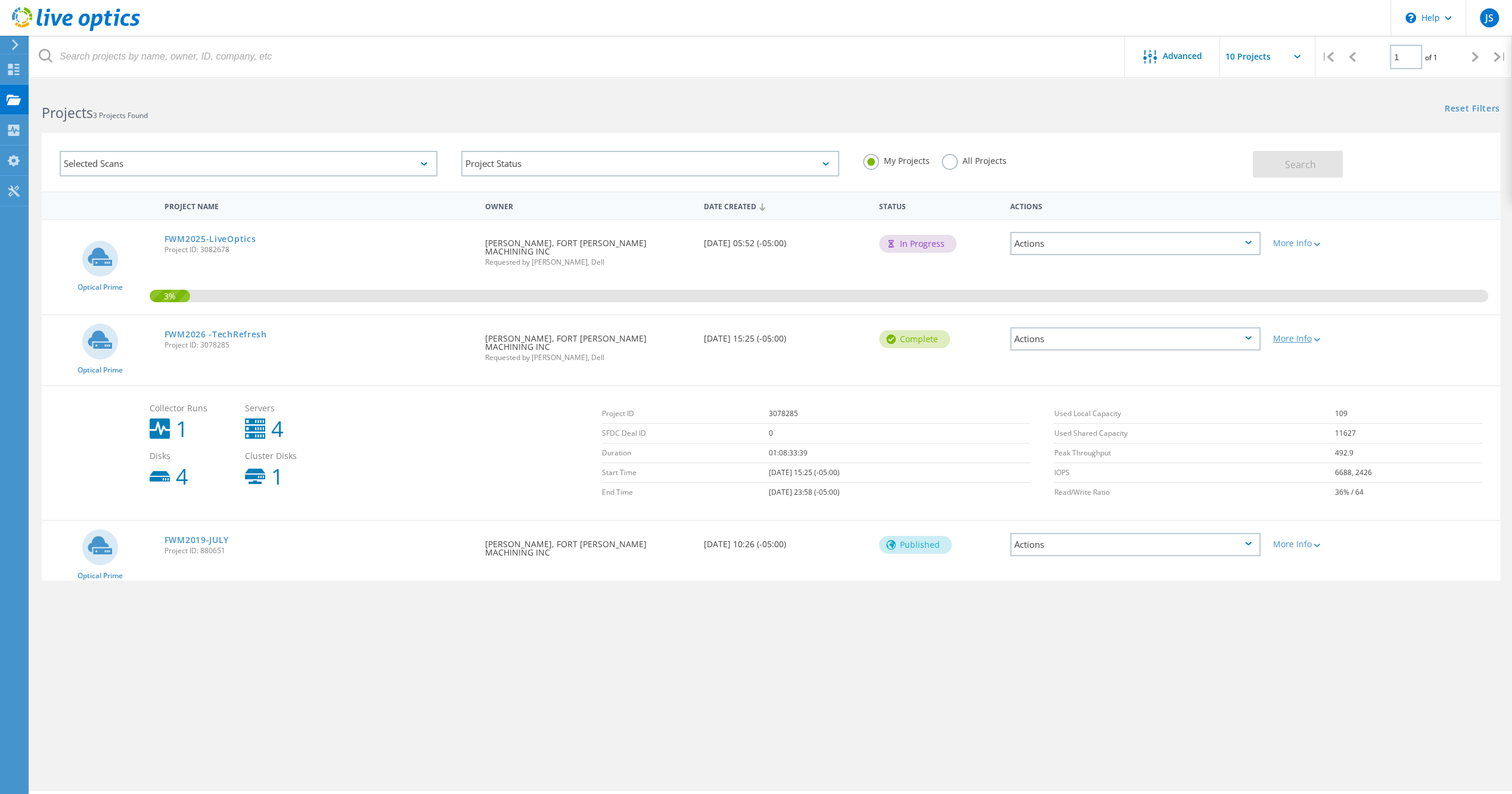
click at [1284, 334] on div "More Info" at bounding box center [1325, 338] width 105 height 8
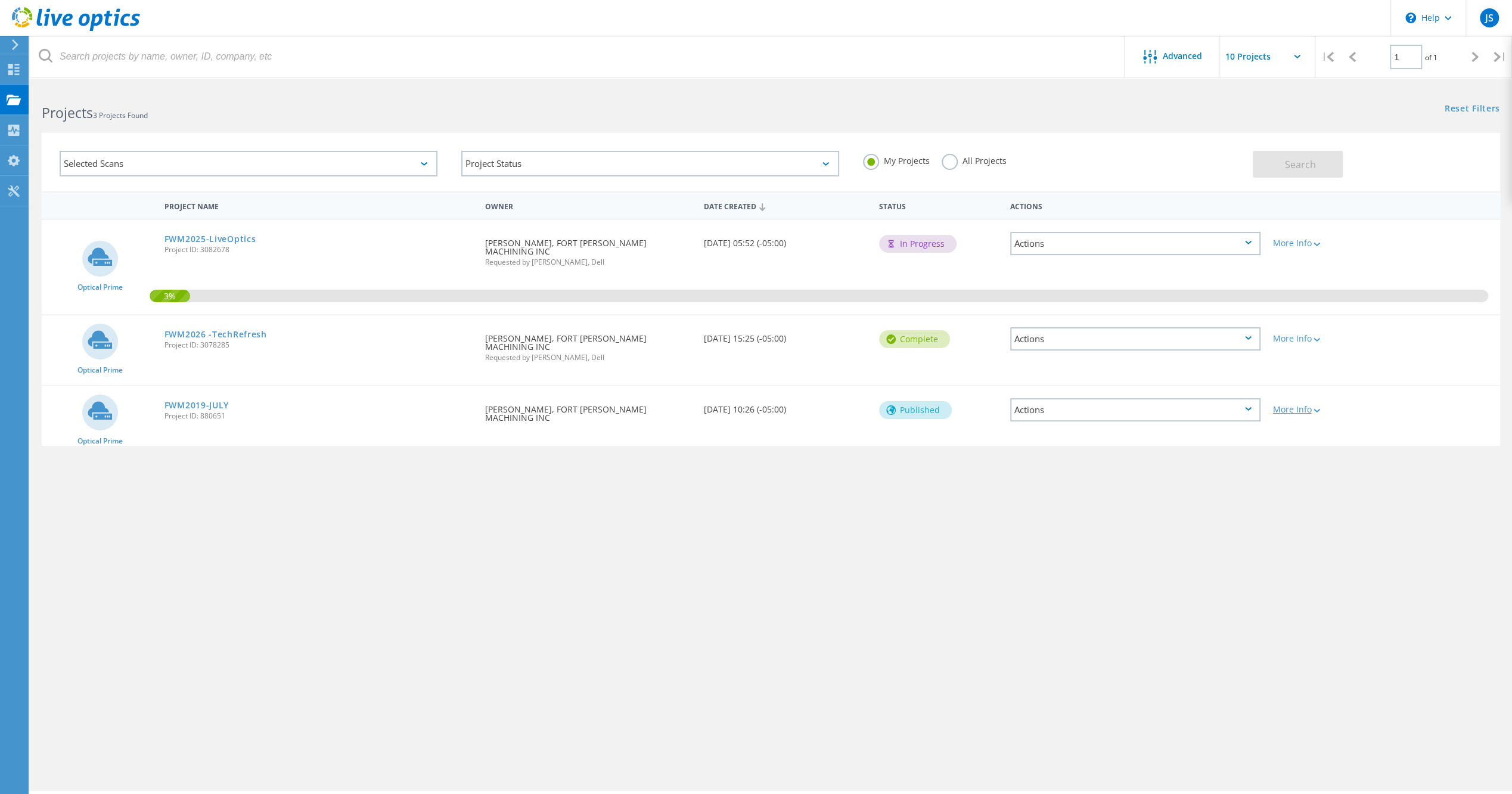
click at [1282, 406] on div "More Info" at bounding box center [1325, 409] width 105 height 8
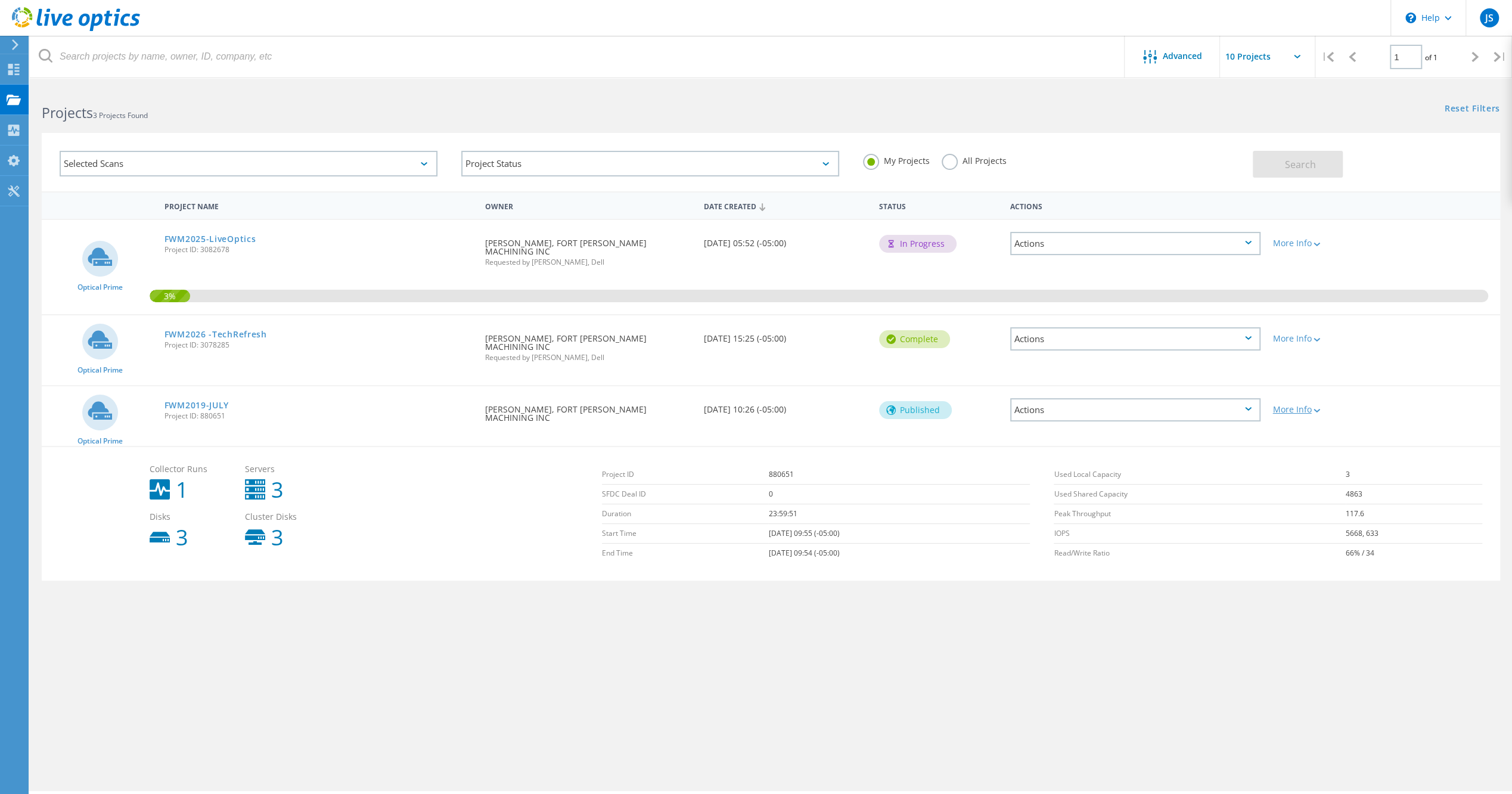
click at [1282, 406] on div "More Info" at bounding box center [1325, 409] width 105 height 8
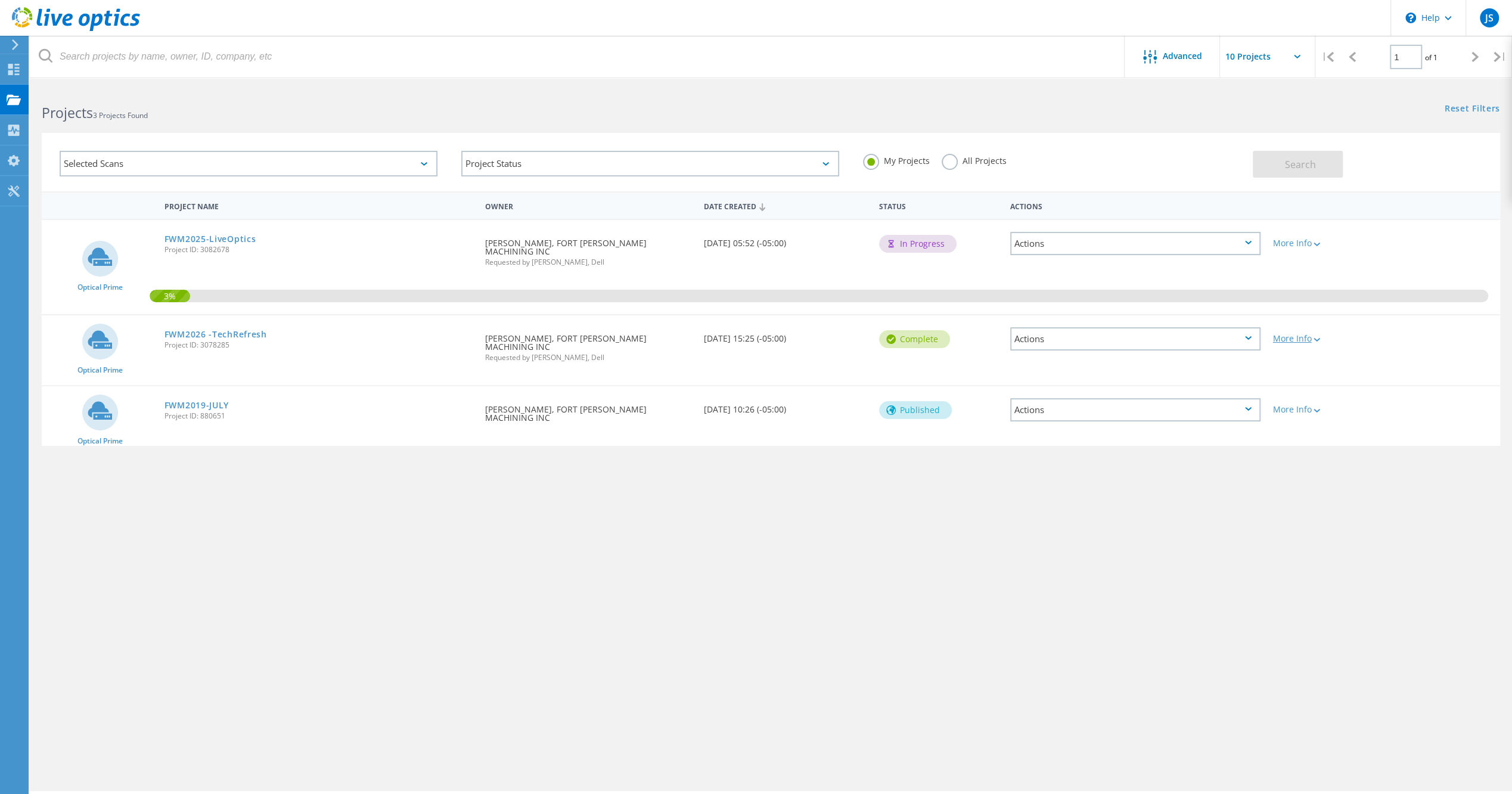
click at [1289, 334] on div "More Info" at bounding box center [1325, 338] width 105 height 8
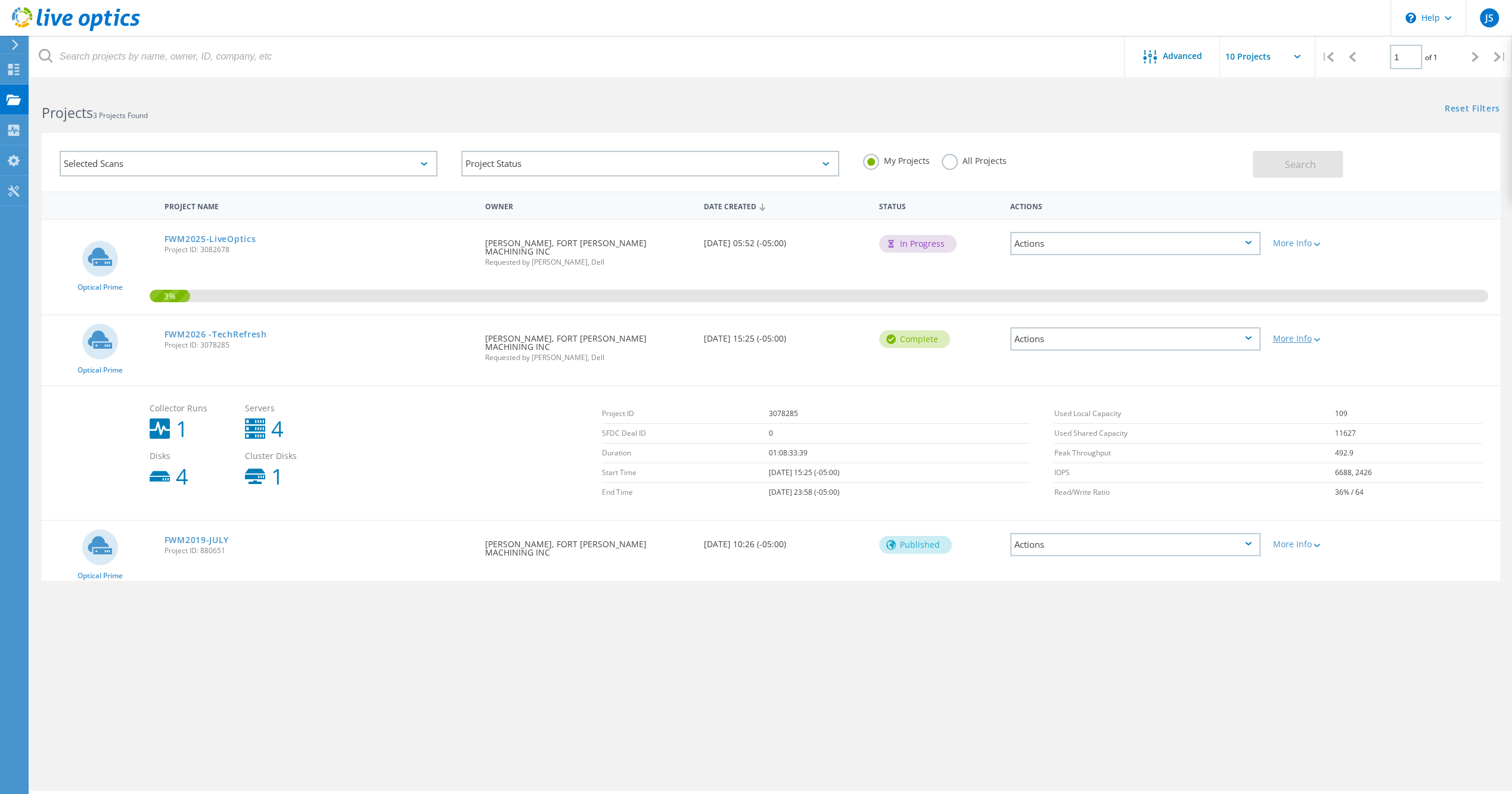
click at [1289, 334] on div "More Info" at bounding box center [1325, 338] width 105 height 8
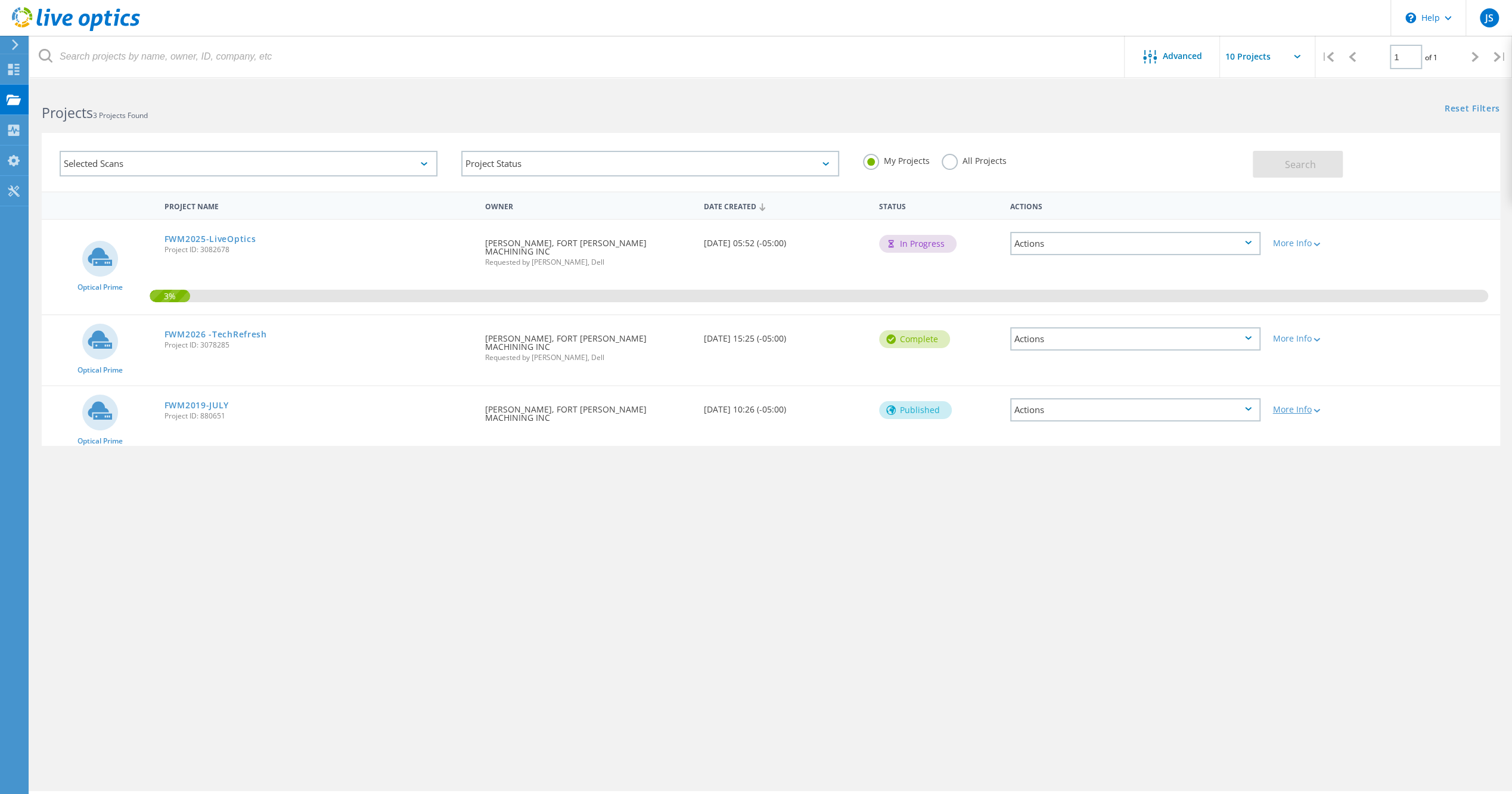
click at [1294, 406] on div "More Info" at bounding box center [1325, 409] width 105 height 8
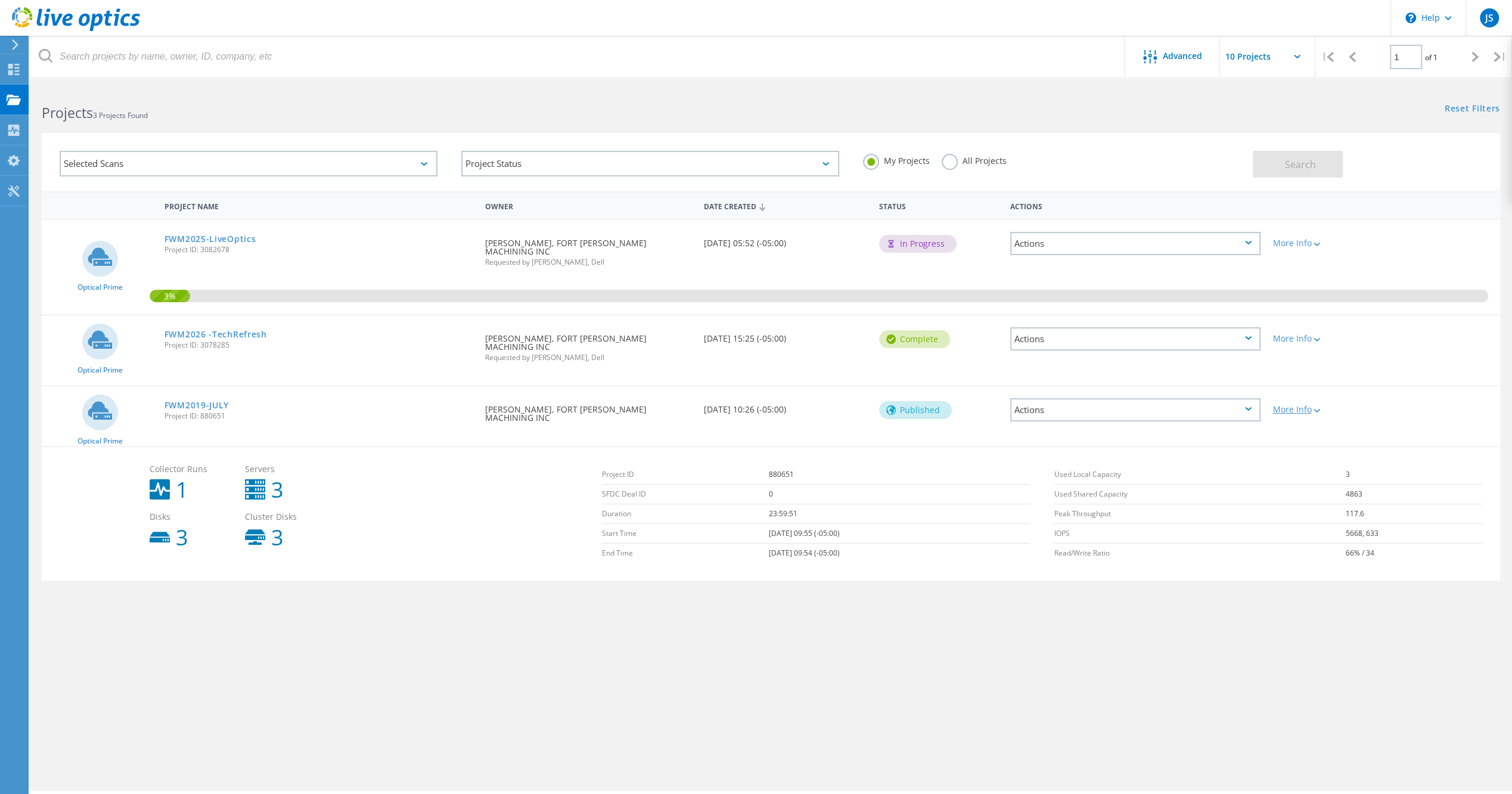
click at [1294, 406] on div "More Info" at bounding box center [1325, 409] width 105 height 8
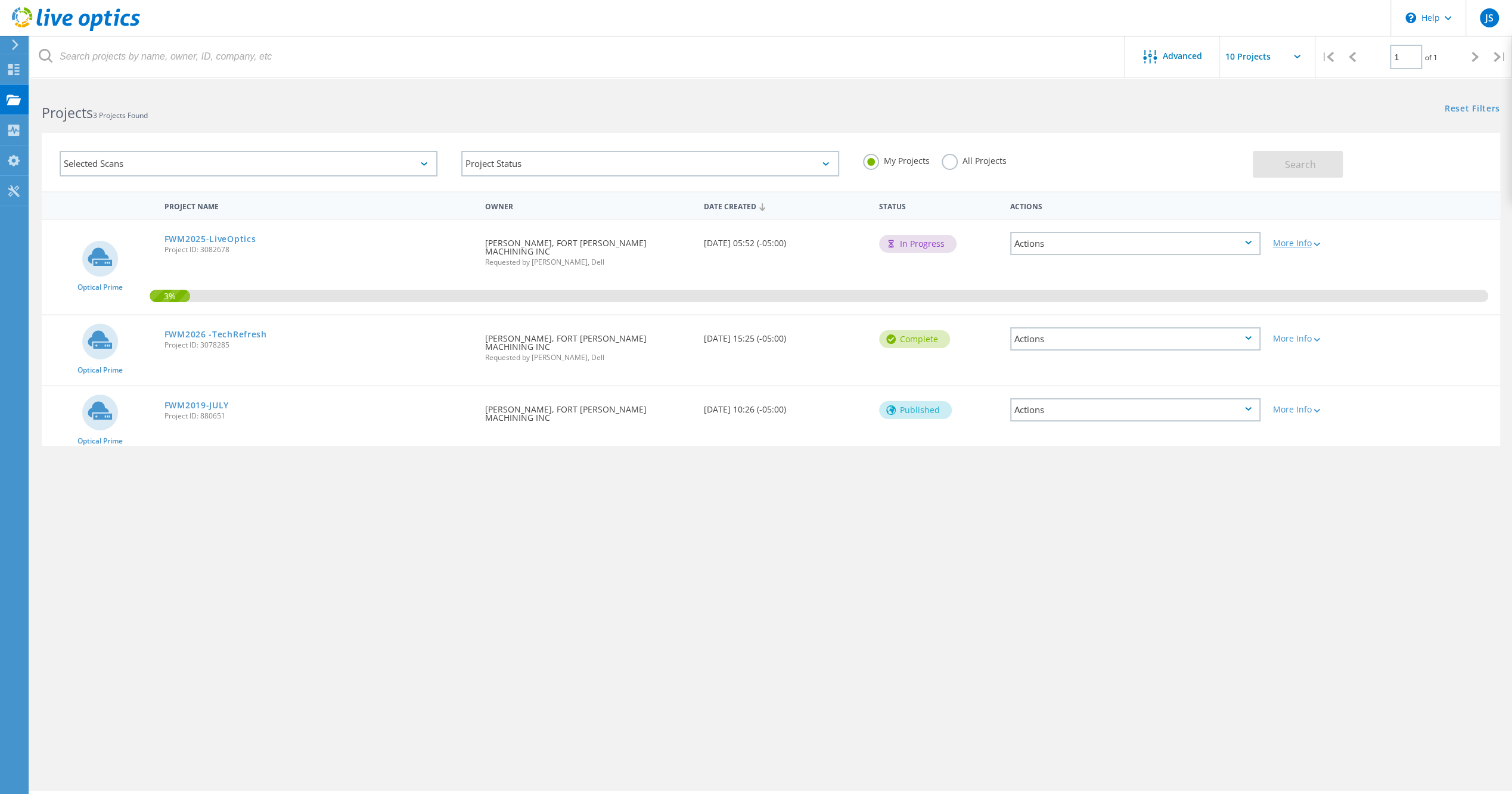
click at [1291, 242] on div "More Info" at bounding box center [1325, 243] width 105 height 8
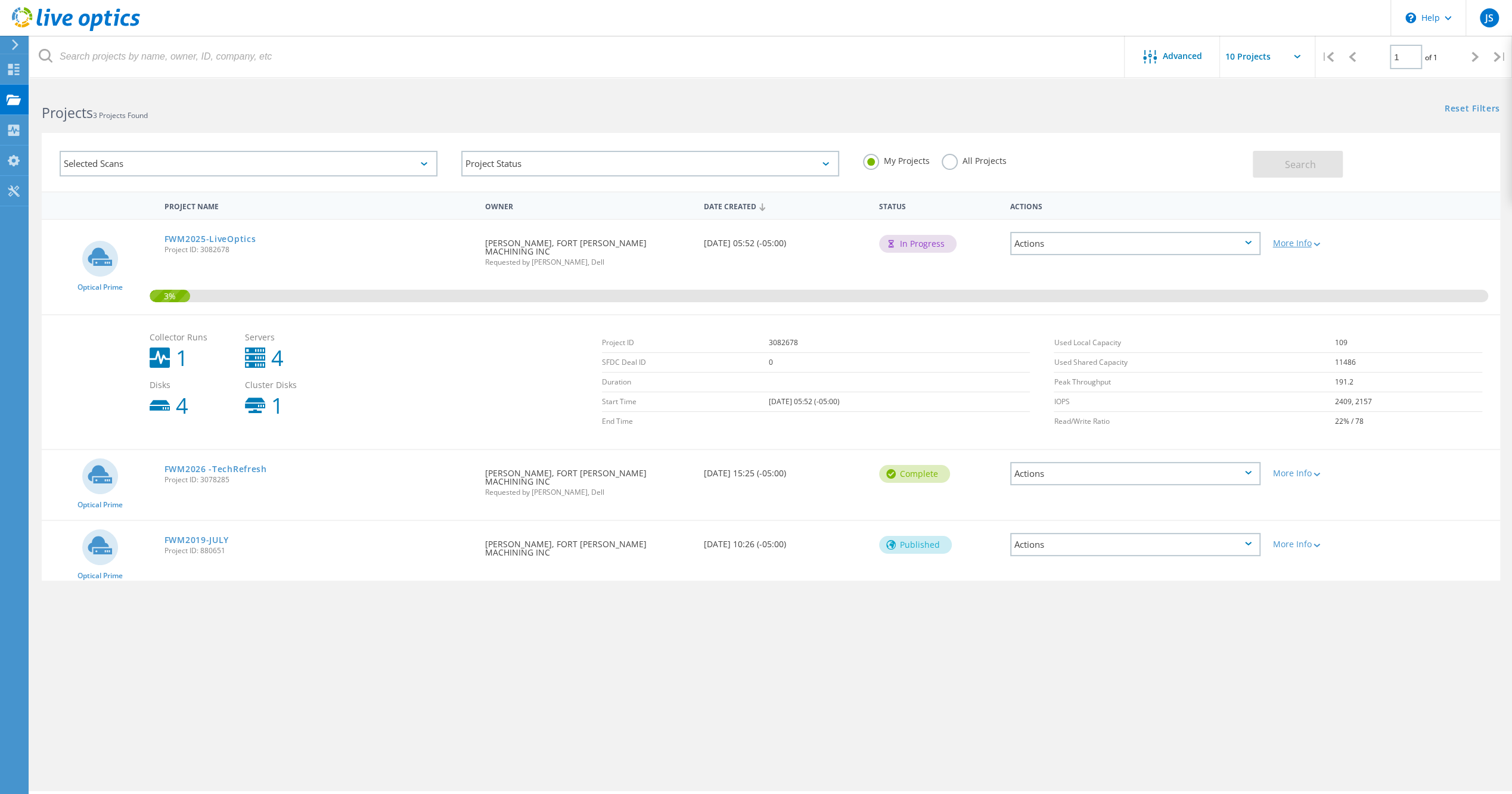
click at [1291, 242] on div "More Info" at bounding box center [1325, 243] width 105 height 8
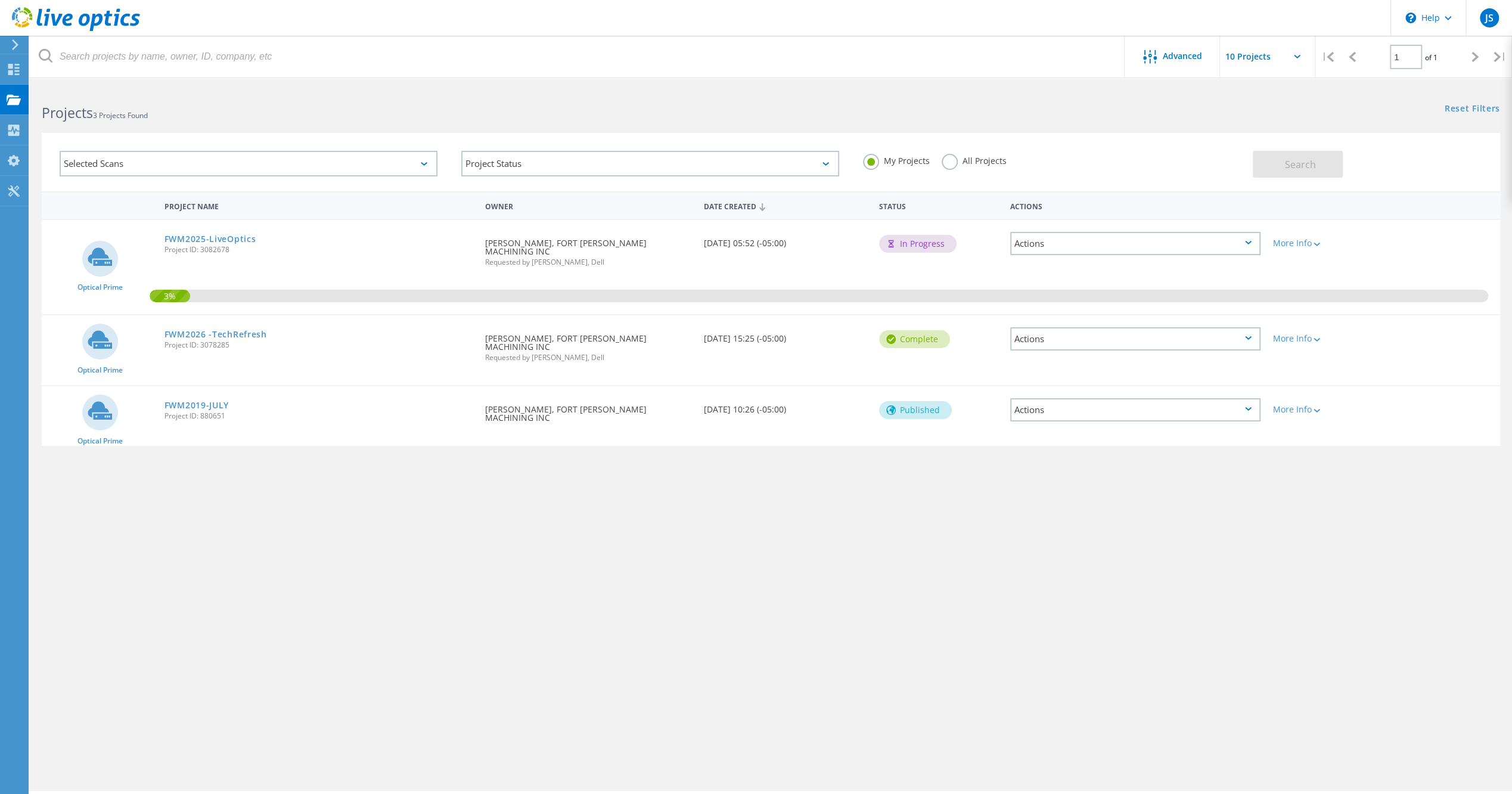
click at [1290, 322] on div "More Info" at bounding box center [1324, 335] width 117 height 40
click at [1290, 334] on div "More Info" at bounding box center [1325, 338] width 105 height 8
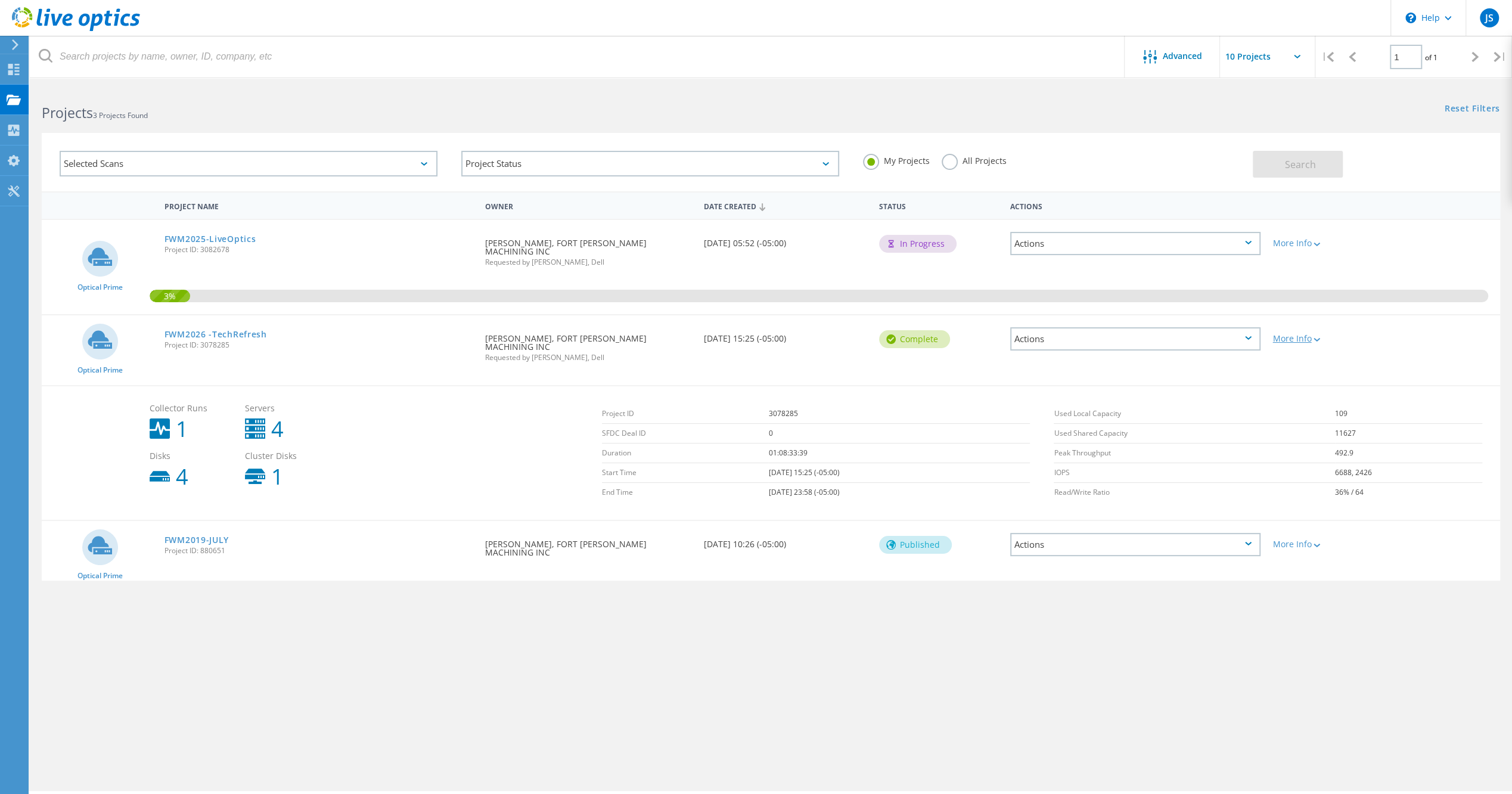
click at [1290, 334] on div "More Info" at bounding box center [1325, 338] width 105 height 8
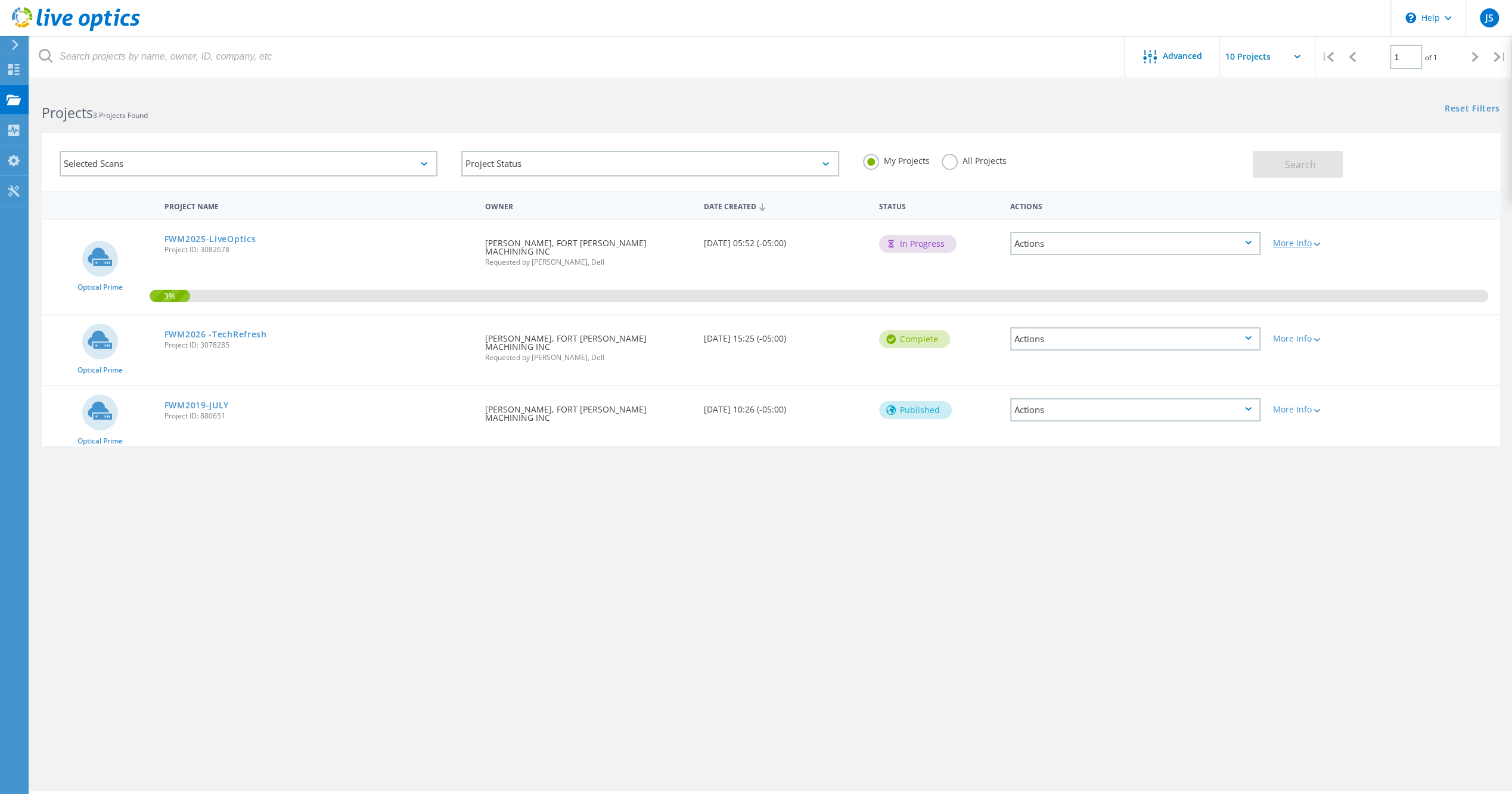
click at [1300, 241] on div "More Info" at bounding box center [1325, 243] width 105 height 8
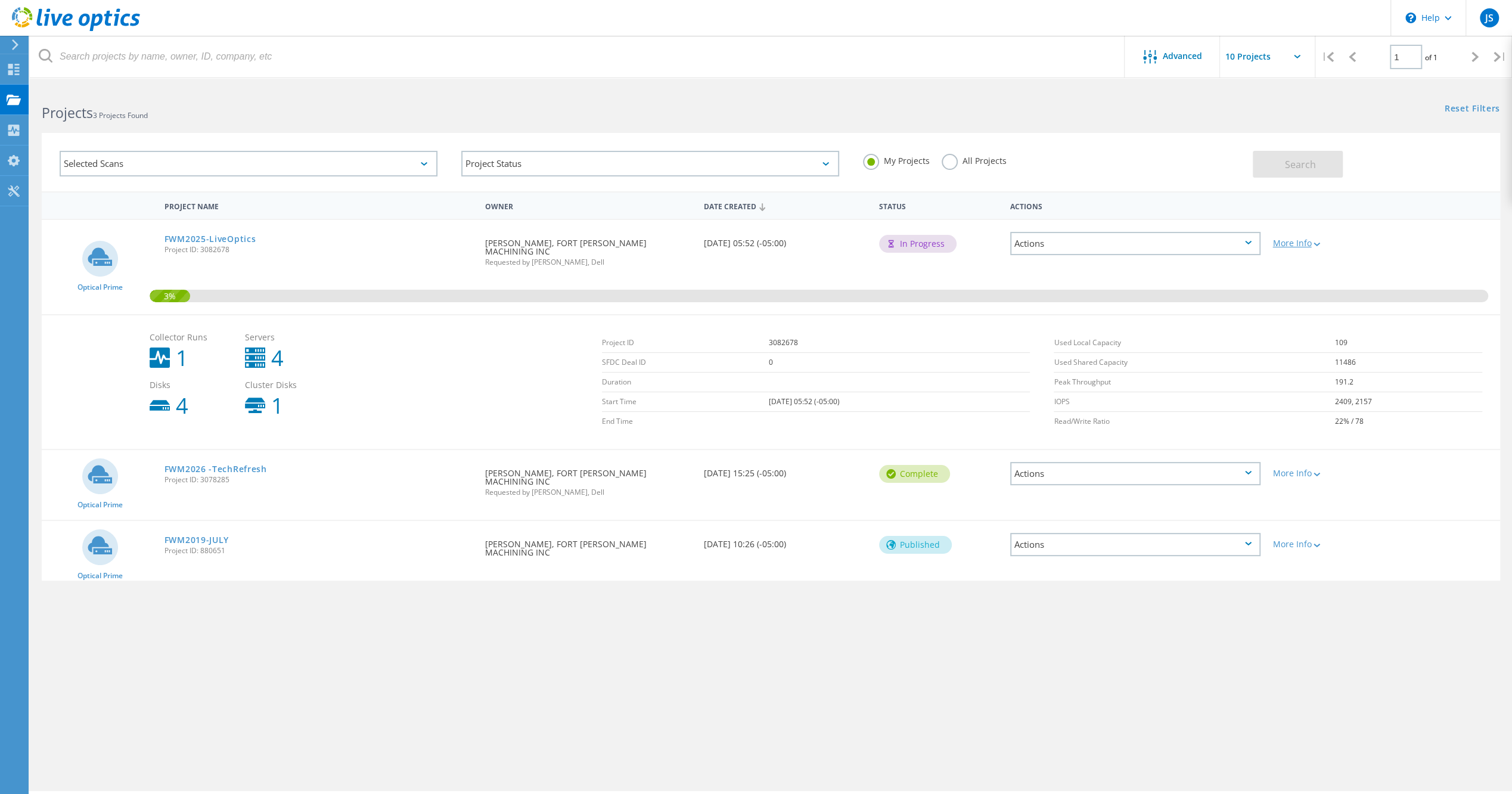
click at [1300, 241] on div "More Info" at bounding box center [1325, 243] width 105 height 8
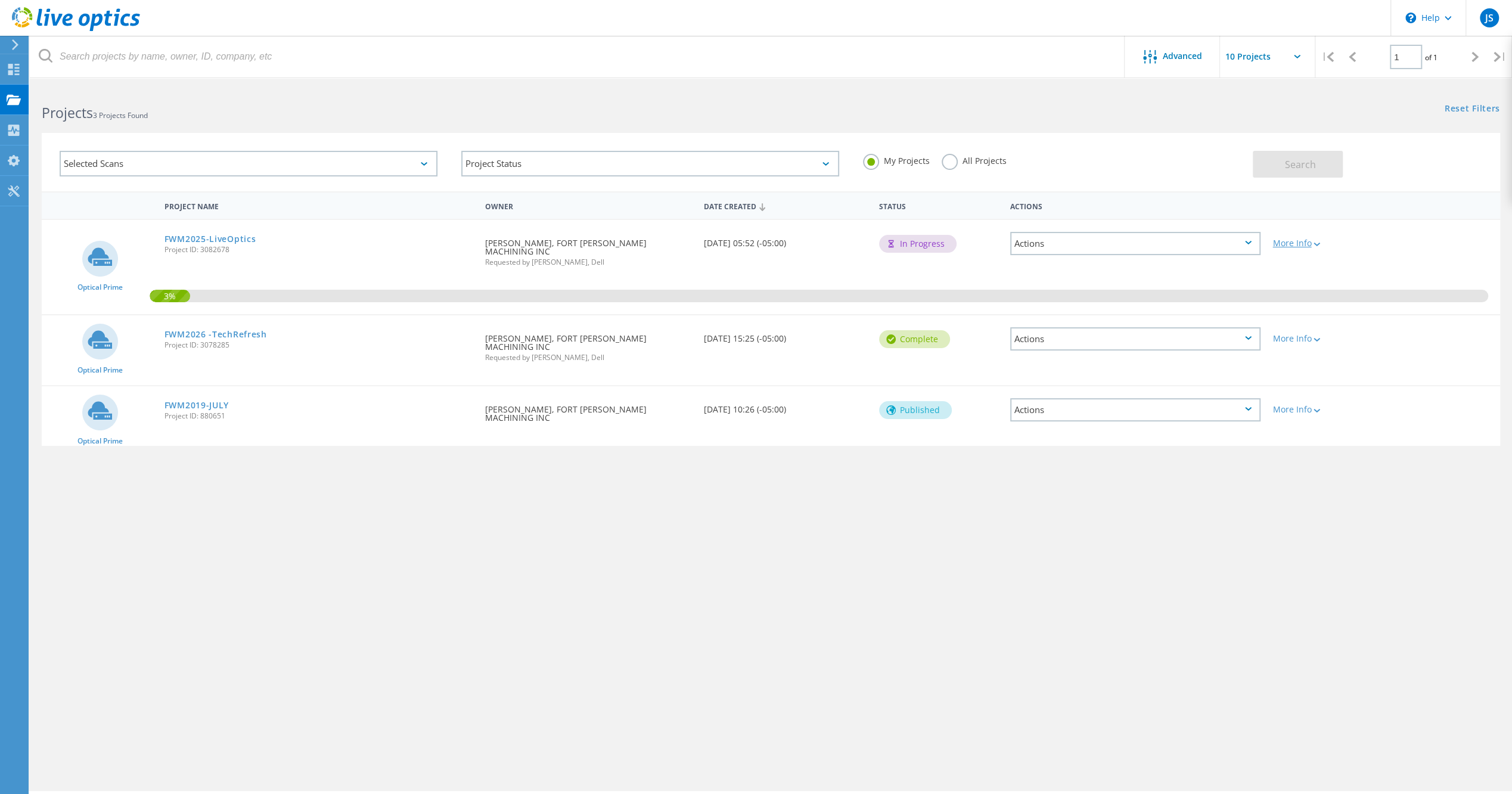
click at [1300, 241] on div "More Info" at bounding box center [1325, 243] width 105 height 8
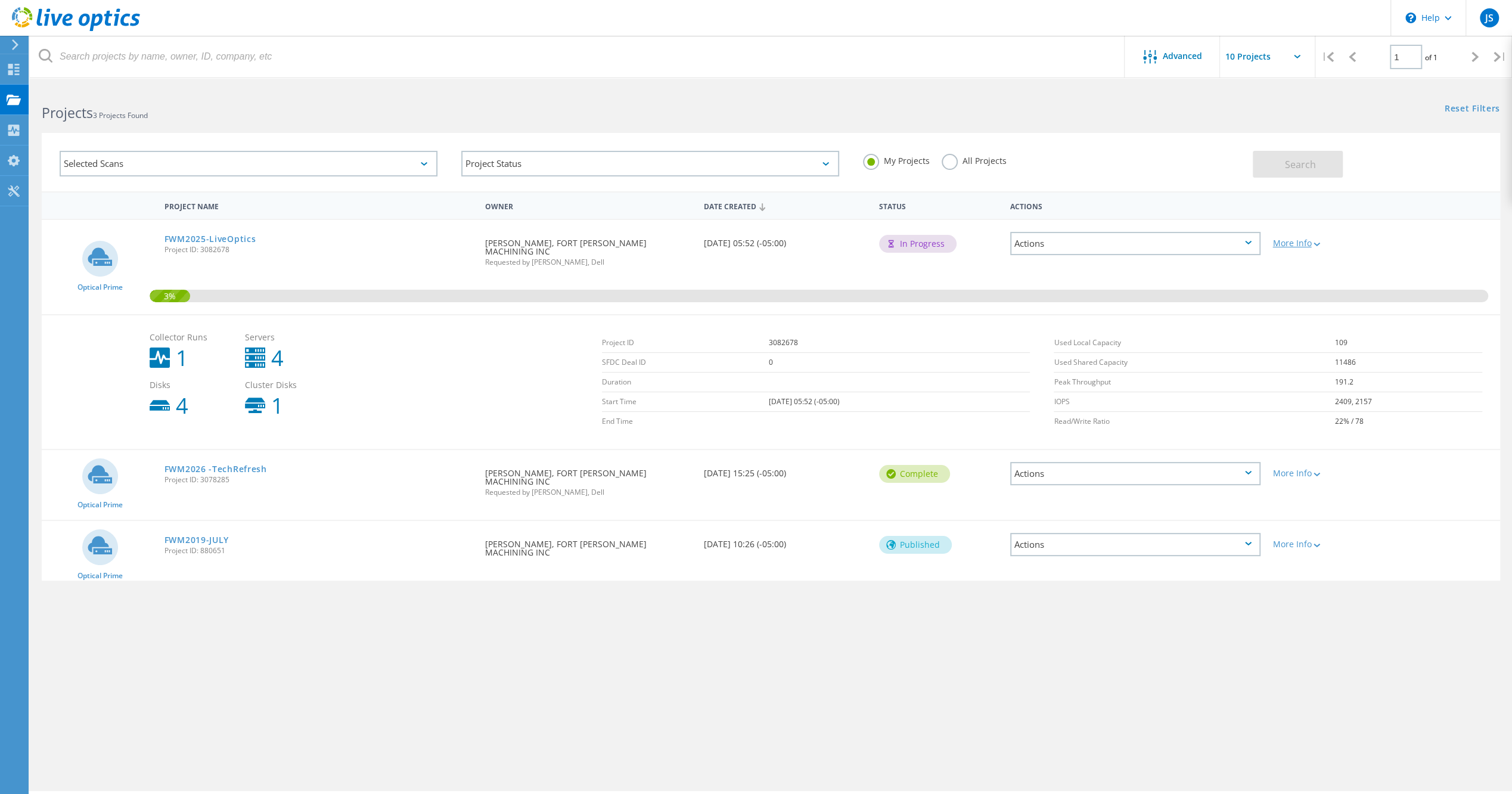
click at [1300, 241] on div "More Info" at bounding box center [1325, 243] width 105 height 8
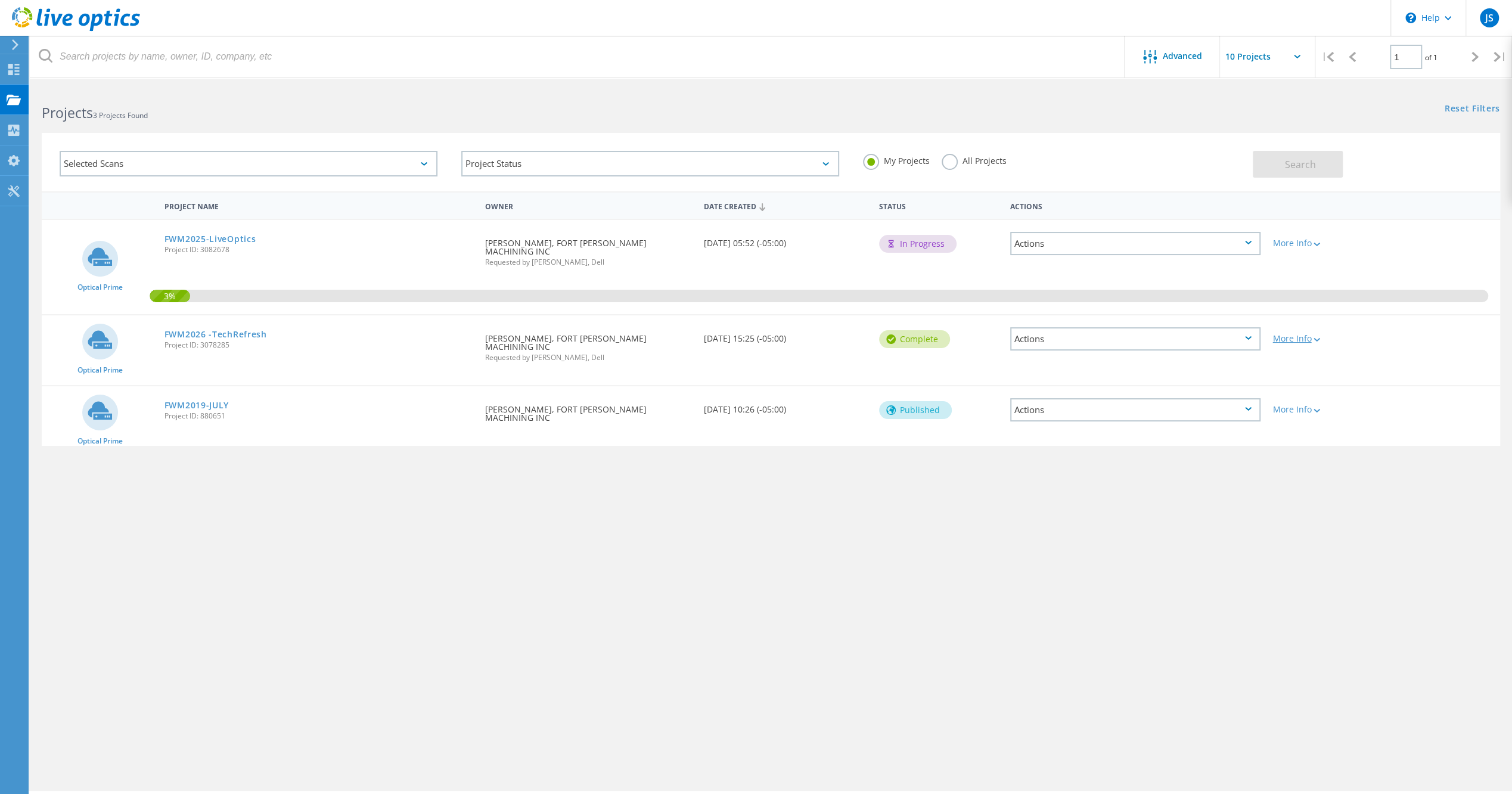
click at [1290, 334] on div "More Info" at bounding box center [1325, 338] width 105 height 8
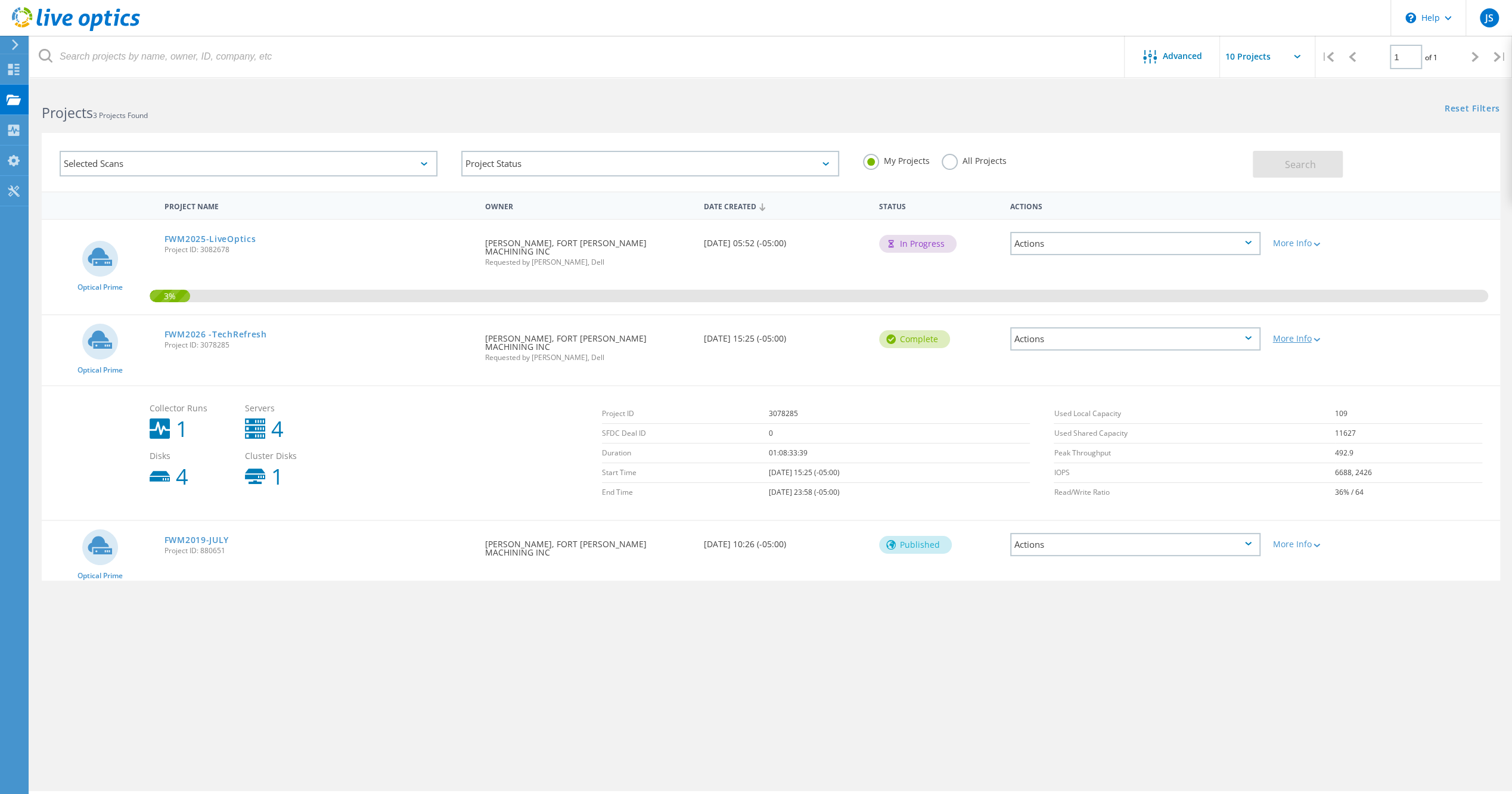
click at [1291, 334] on div "More Info" at bounding box center [1325, 338] width 105 height 8
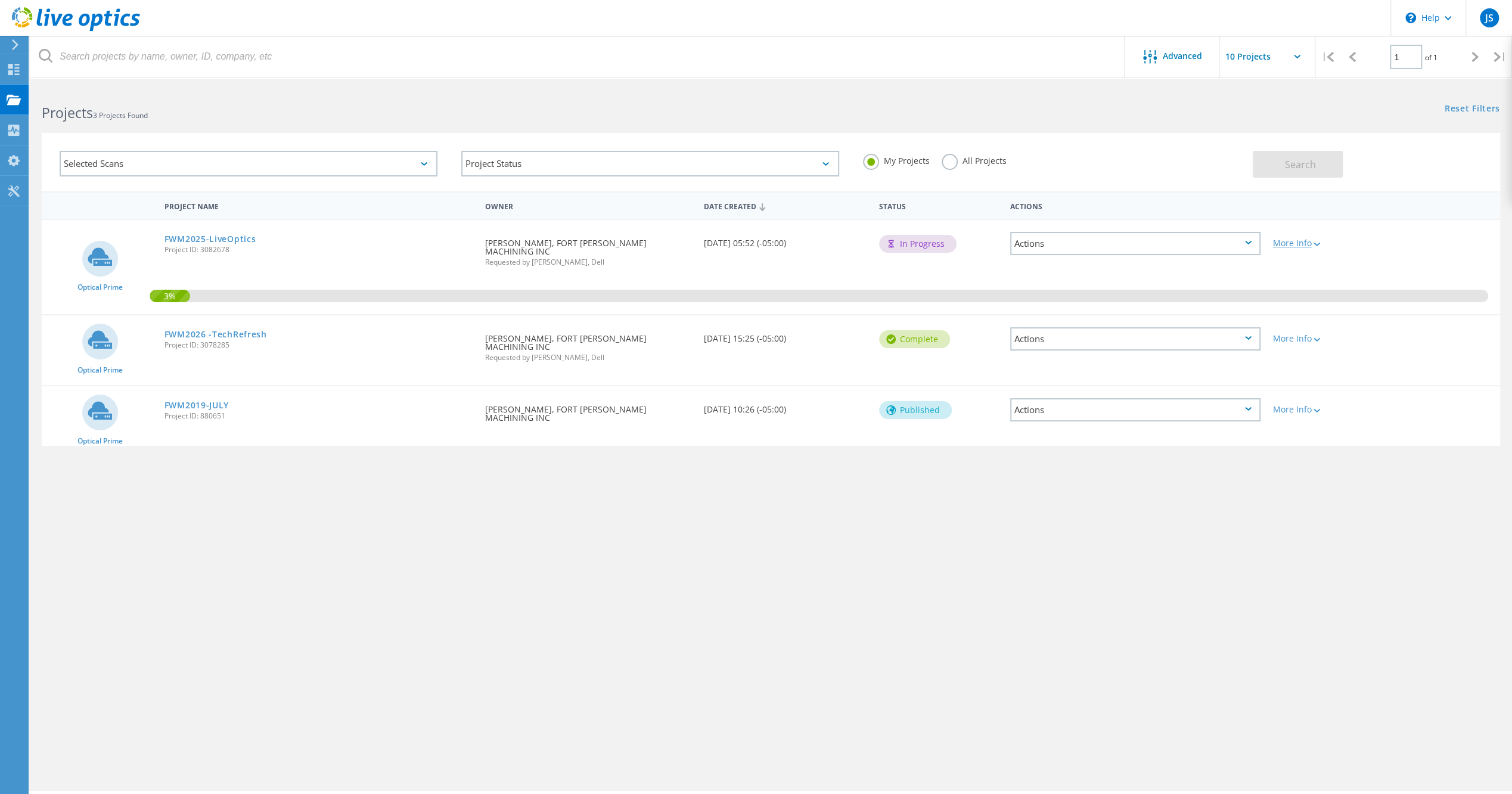
click at [1296, 241] on div "More Info" at bounding box center [1325, 243] width 105 height 8
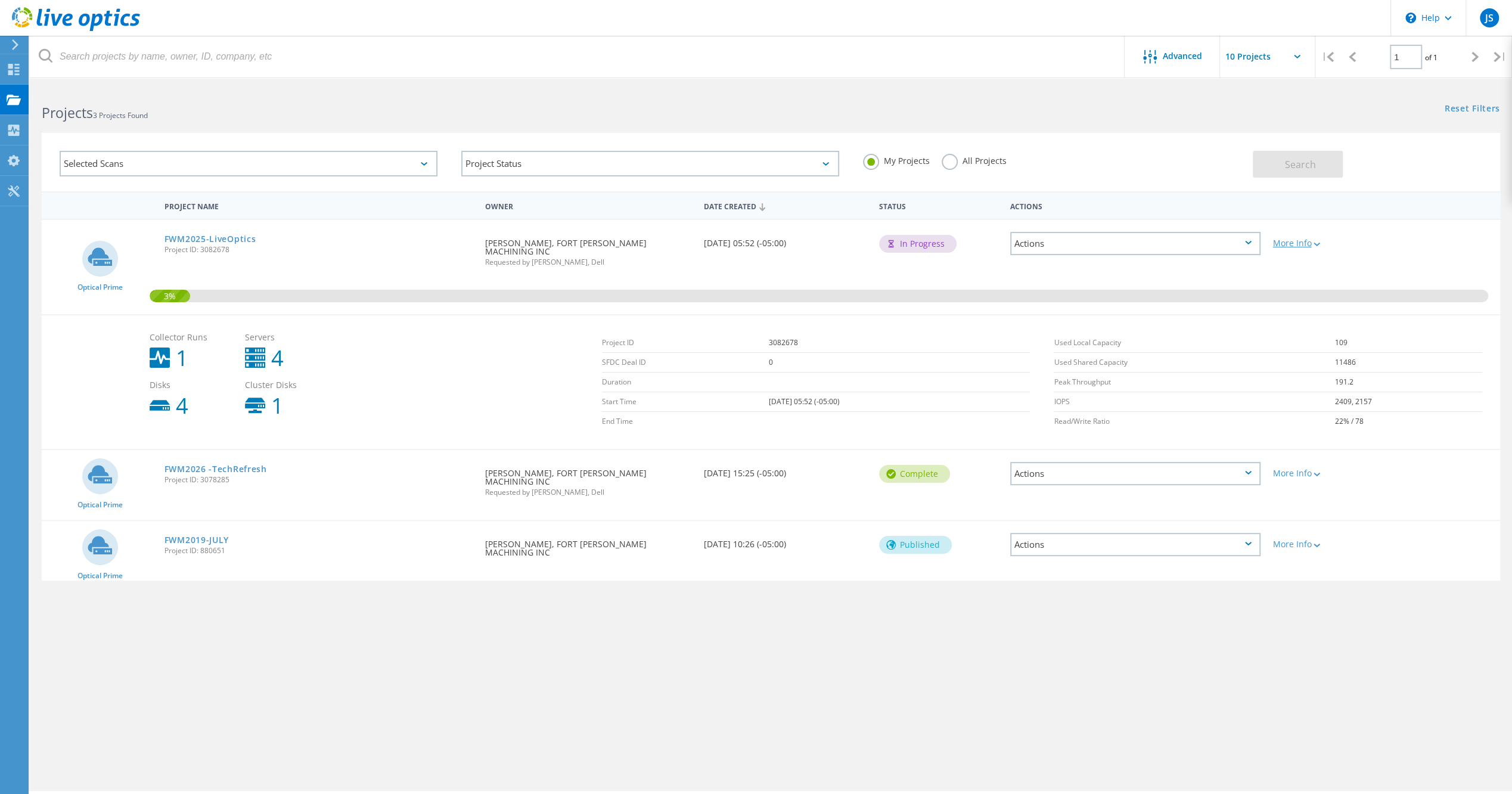
click at [1296, 241] on div "More Info" at bounding box center [1325, 243] width 105 height 8
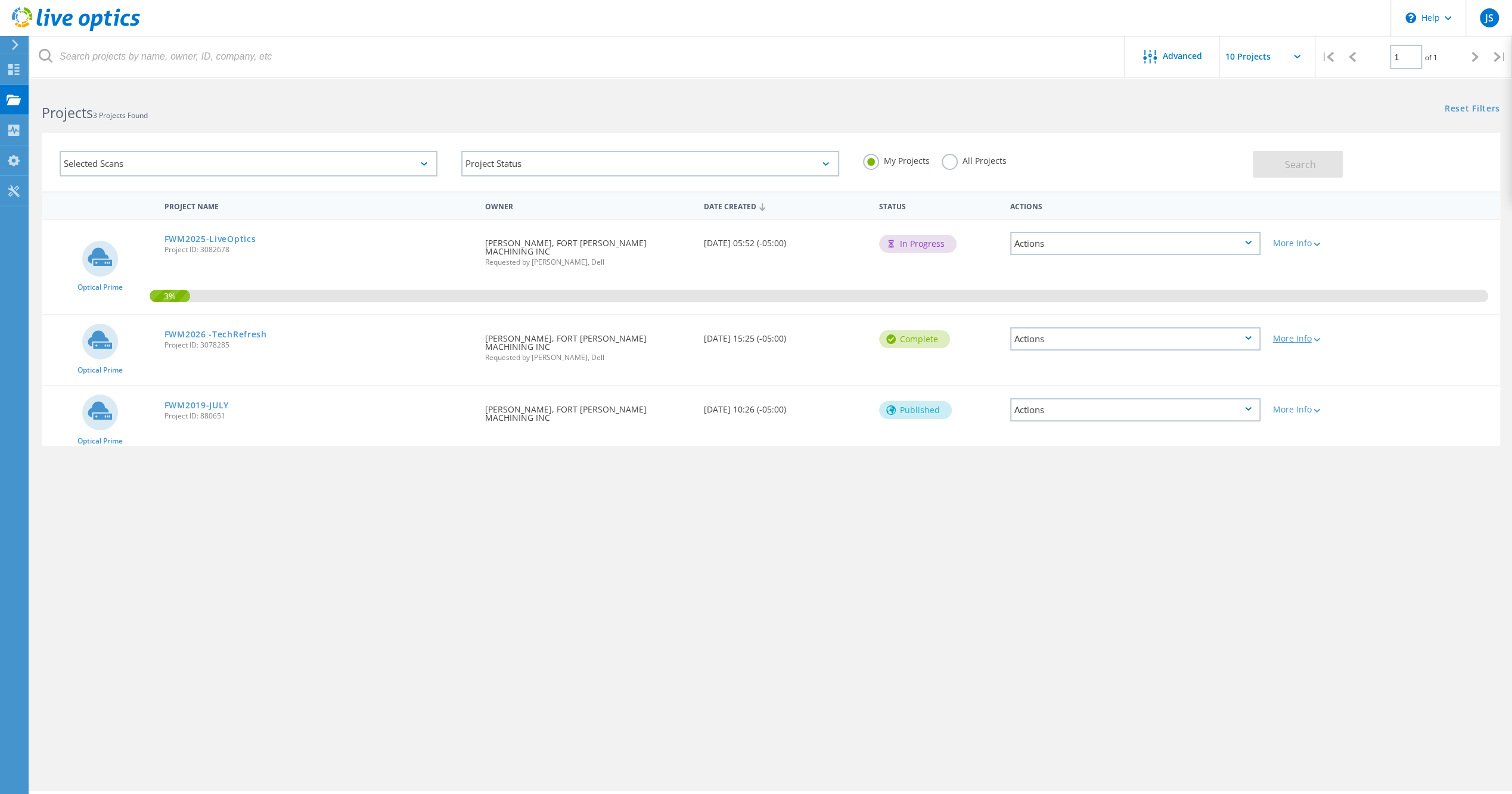
click at [1298, 334] on div "More Info" at bounding box center [1325, 338] width 105 height 8
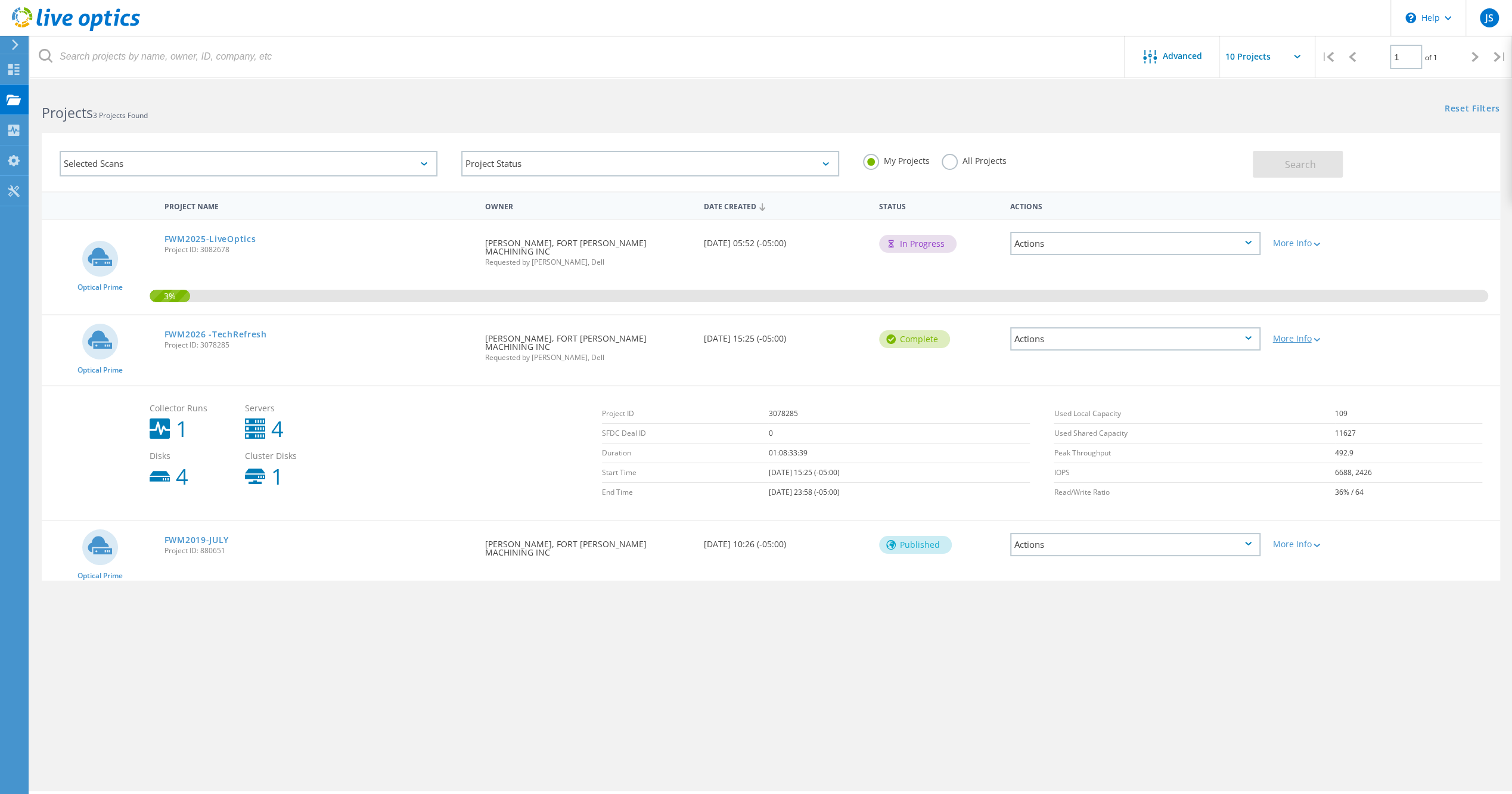
click at [1316, 338] on icon at bounding box center [1316, 340] width 6 height 4
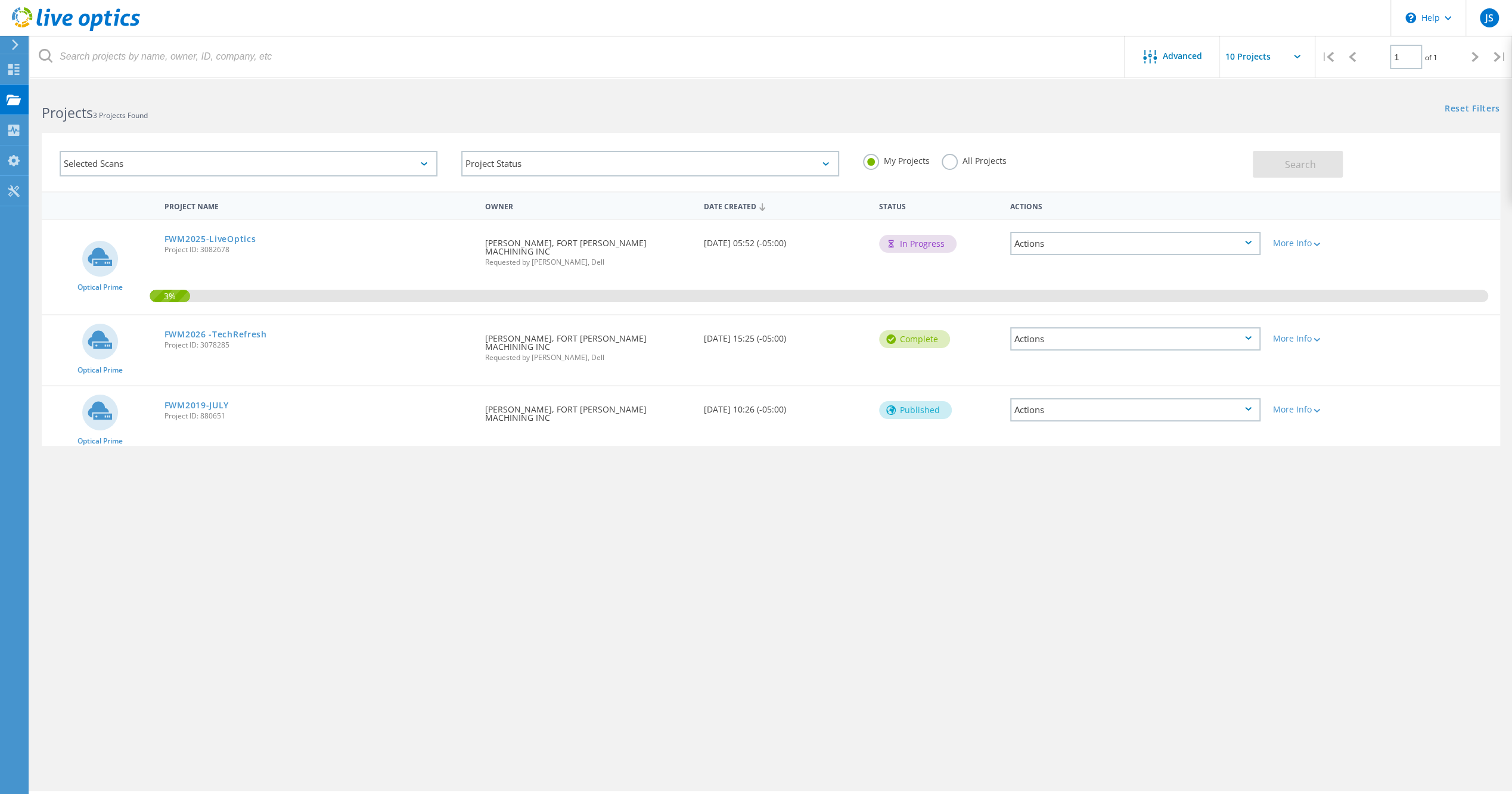
click at [1224, 333] on div "Actions" at bounding box center [1135, 339] width 250 height 23
click at [195, 499] on div "Project Name Owner Date Created Status Actions Optical Prime FWM2025-LiveOptics…" at bounding box center [770, 346] width 1459 height 310
click at [186, 238] on link "FWM2025-LiveOptics" at bounding box center [210, 238] width 92 height 8
